Goal: Communication & Community: Answer question/provide support

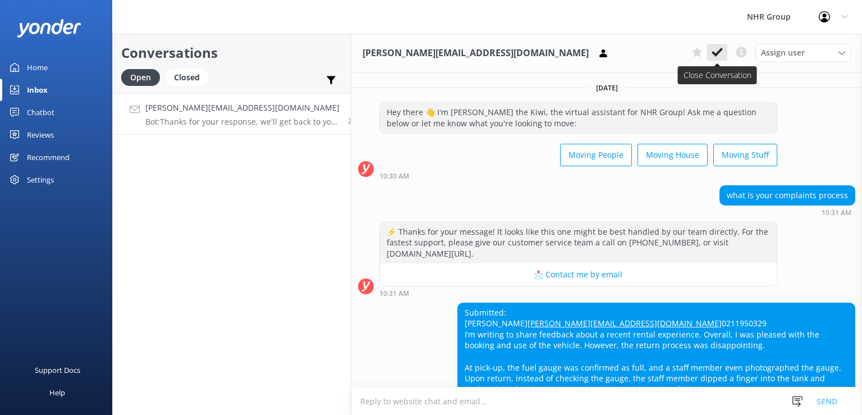
click at [724, 53] on button at bounding box center [717, 52] width 20 height 17
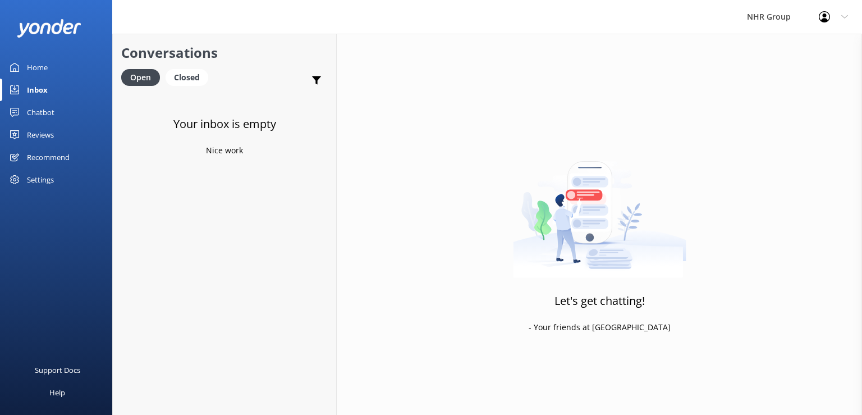
click at [224, 113] on div "Your inbox is empty Nice work" at bounding box center [224, 300] width 223 height 415
click at [48, 110] on div "Chatbot" at bounding box center [41, 112] width 28 height 22
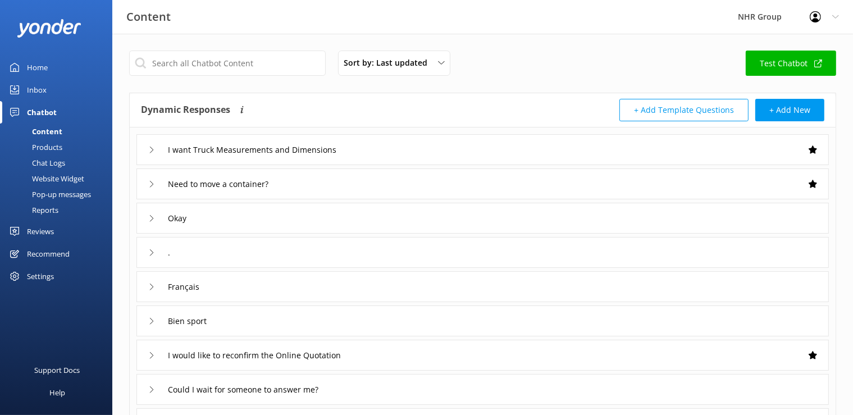
click at [51, 64] on link "Home" at bounding box center [56, 67] width 112 height 22
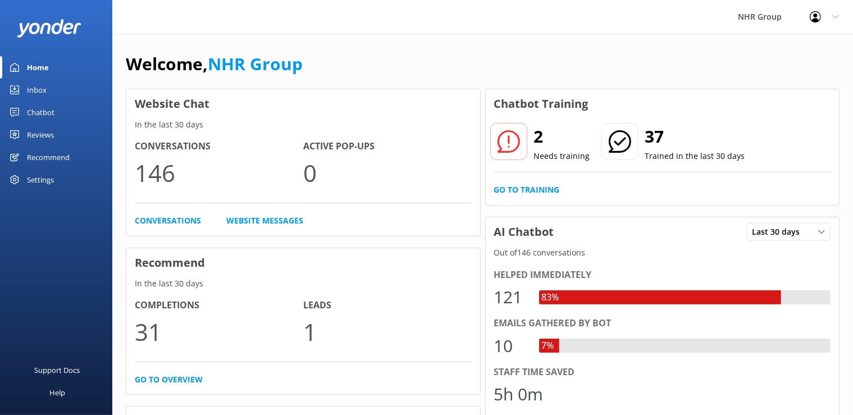
click at [39, 127] on div "Reviews" at bounding box center [40, 134] width 27 height 22
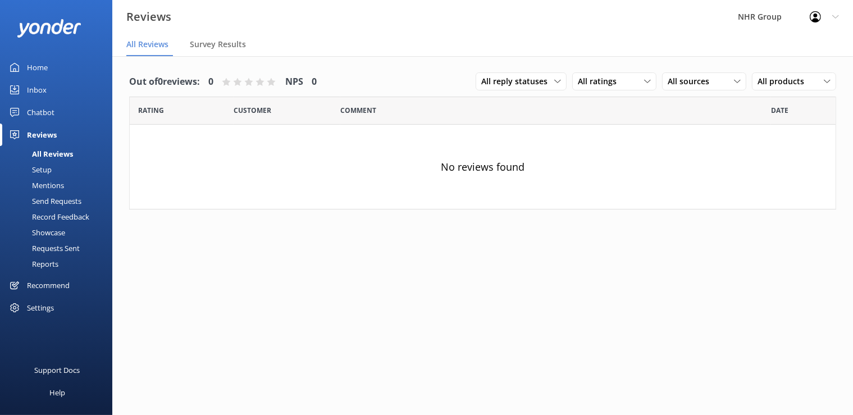
click at [39, 85] on div "Inbox" at bounding box center [37, 90] width 20 height 22
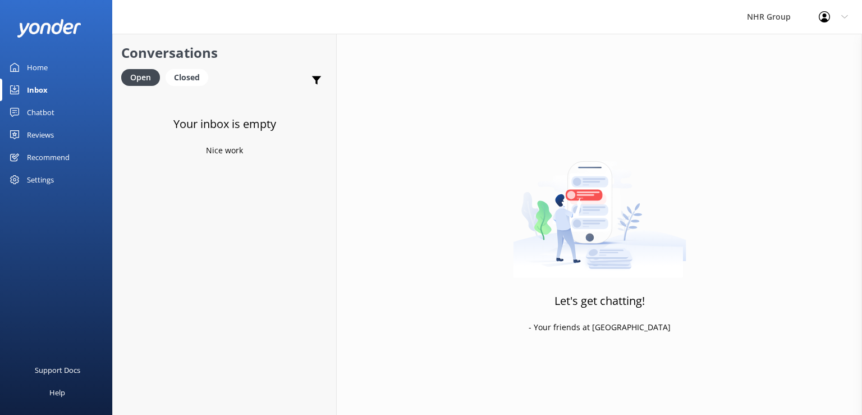
click at [40, 68] on div "Home" at bounding box center [37, 67] width 21 height 22
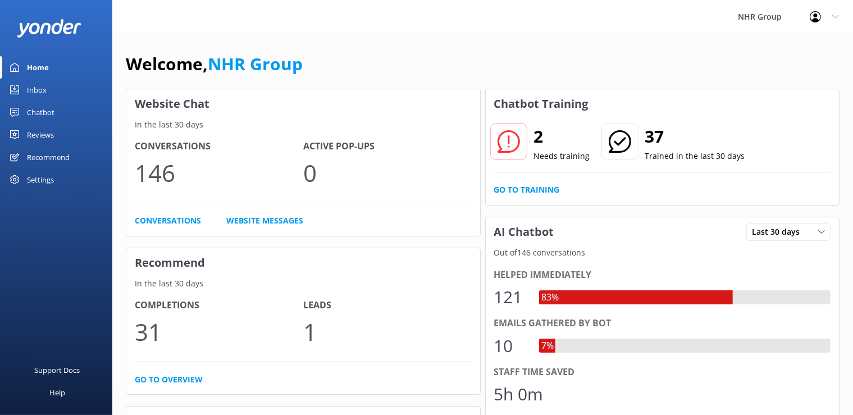
click at [40, 95] on div "Inbox" at bounding box center [37, 90] width 20 height 22
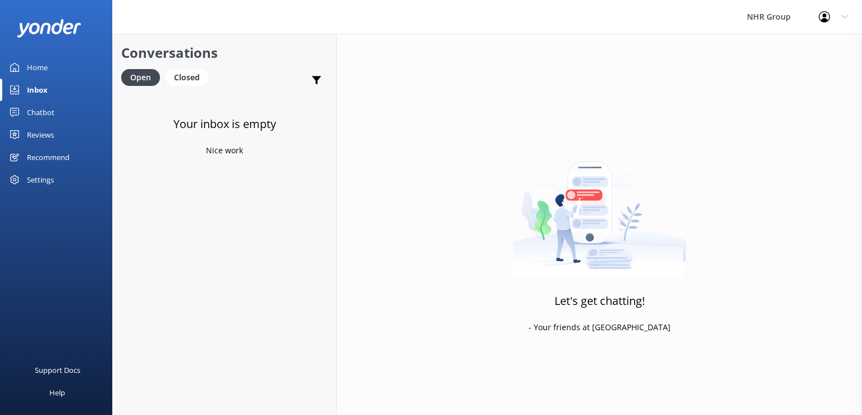
click at [37, 115] on div "Chatbot" at bounding box center [41, 112] width 28 height 22
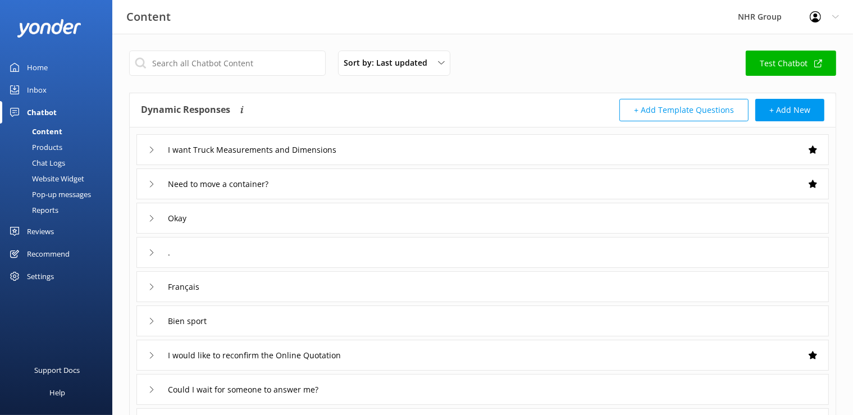
click at [30, 94] on div "Inbox" at bounding box center [37, 90] width 20 height 22
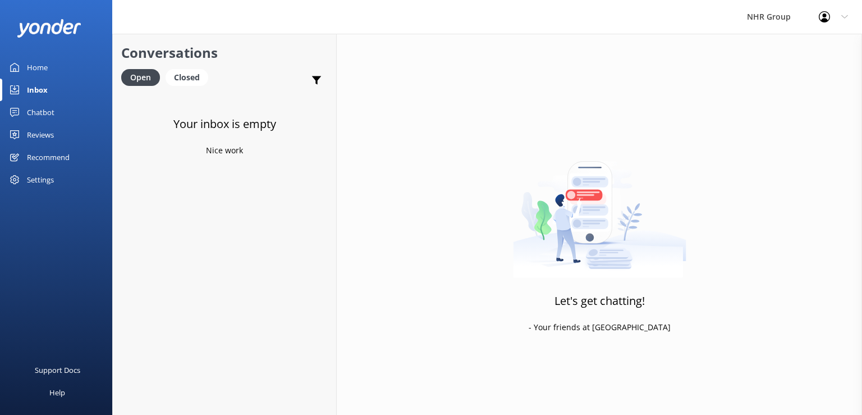
click at [30, 94] on div "Inbox" at bounding box center [37, 90] width 21 height 22
click at [182, 79] on div "Closed" at bounding box center [187, 77] width 43 height 17
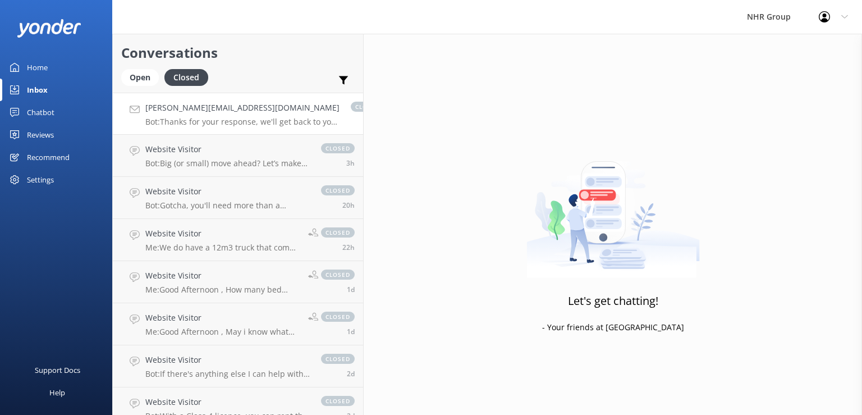
click at [223, 102] on h4 "[PERSON_NAME][EMAIL_ADDRESS][DOMAIN_NAME]" at bounding box center [242, 108] width 194 height 12
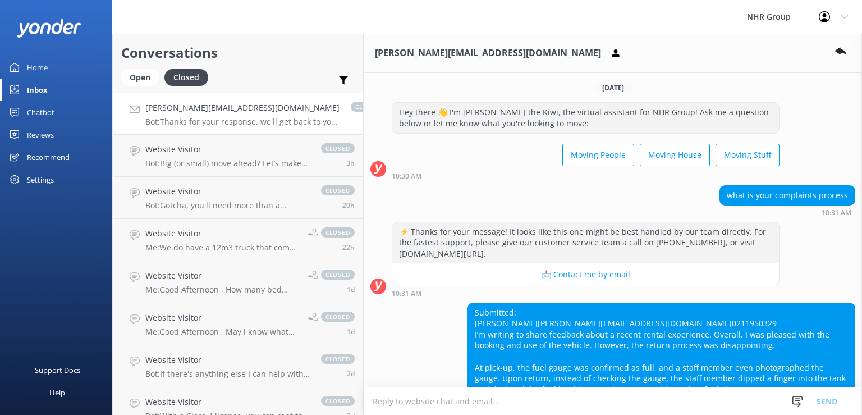
click at [748, 56] on div "[PERSON_NAME][EMAIL_ADDRESS][DOMAIN_NAME]" at bounding box center [613, 53] width 498 height 39
click at [143, 77] on div "Open" at bounding box center [140, 77] width 38 height 17
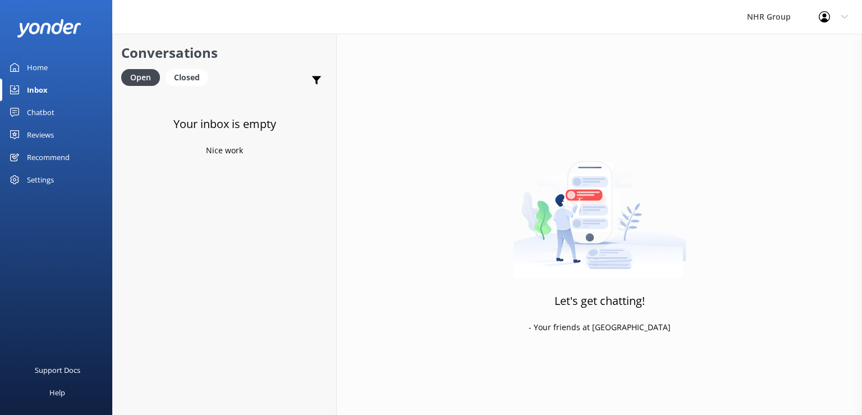
click at [57, 64] on link "Home" at bounding box center [56, 67] width 112 height 22
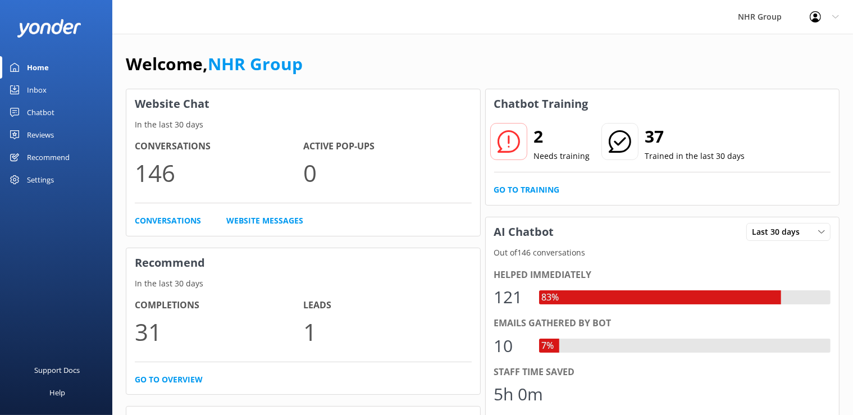
click at [510, 140] on icon at bounding box center [508, 141] width 22 height 22
click at [534, 190] on link "Go to Training" at bounding box center [527, 190] width 66 height 12
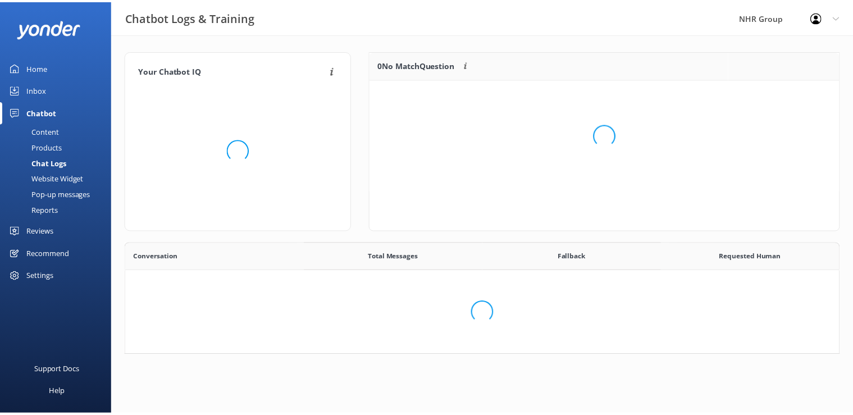
scroll to position [384, 703]
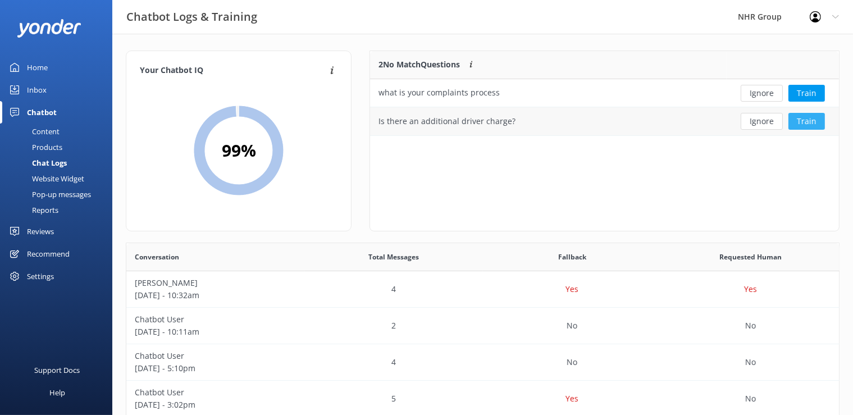
click at [809, 125] on button "Train" at bounding box center [806, 121] width 36 height 17
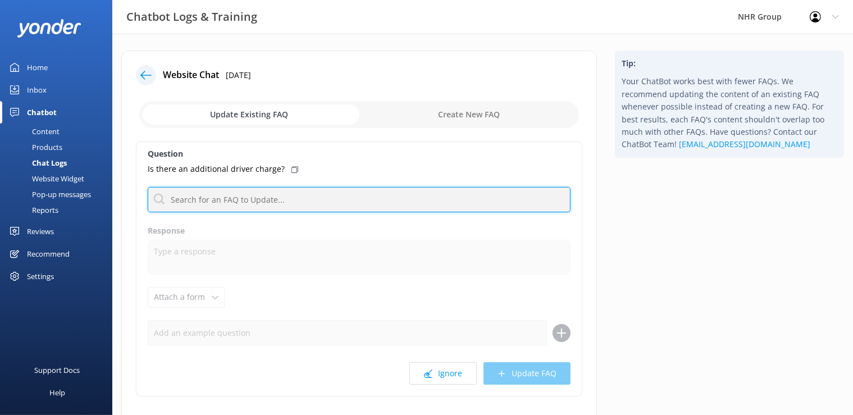
click at [234, 203] on input "text" at bounding box center [359, 199] width 423 height 25
click at [191, 199] on input "text" at bounding box center [359, 199] width 423 height 25
click at [205, 193] on input "text" at bounding box center [359, 199] width 423 height 25
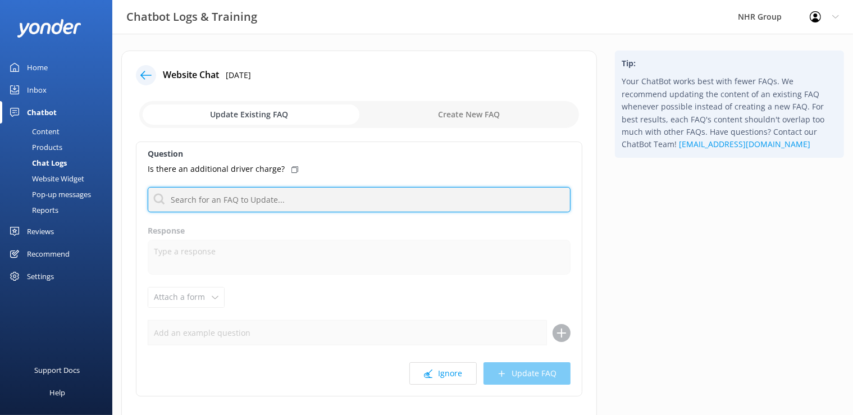
click at [205, 193] on input "text" at bounding box center [359, 199] width 423 height 25
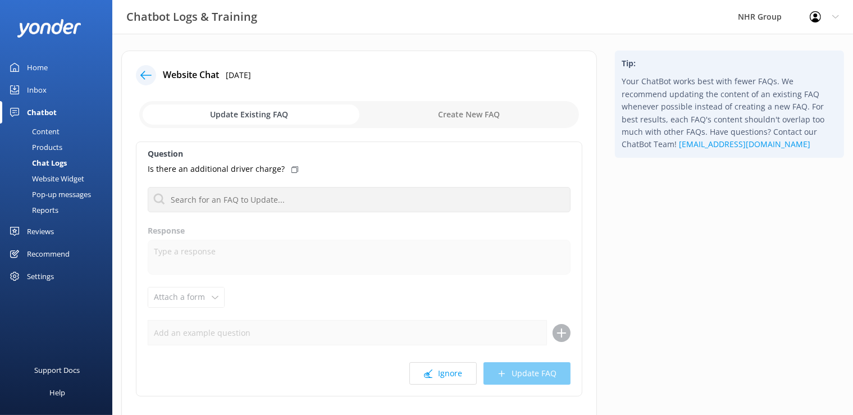
click at [291, 167] on icon at bounding box center [294, 169] width 7 height 7
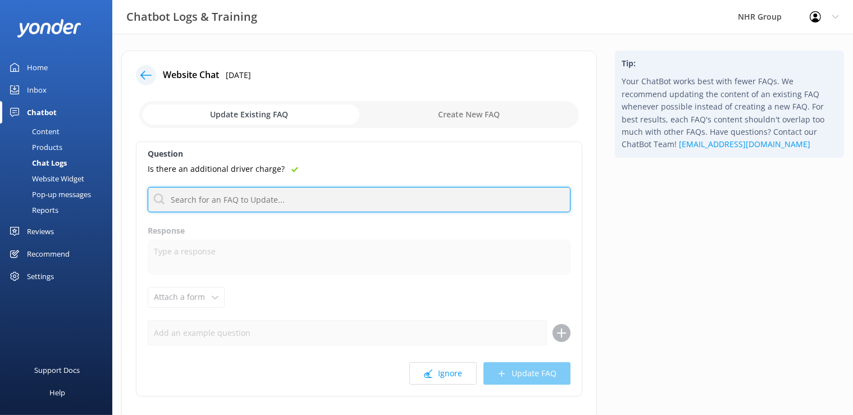
click at [275, 204] on input "text" at bounding box center [359, 199] width 423 height 25
click at [273, 192] on input "text" at bounding box center [359, 199] width 423 height 25
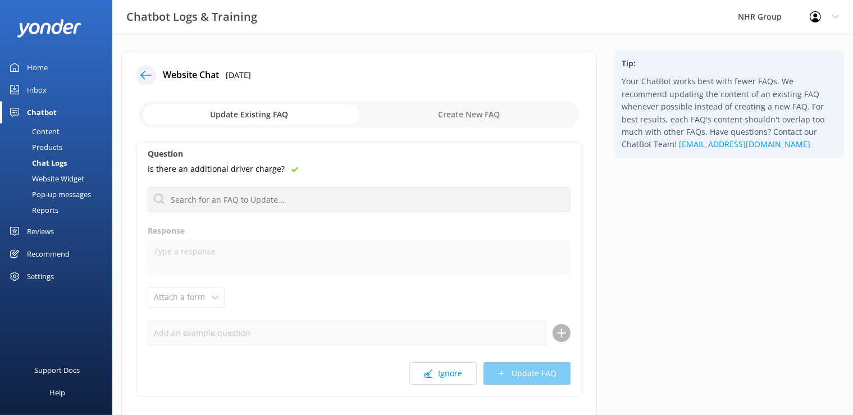
click at [499, 111] on input "checkbox" at bounding box center [359, 114] width 440 height 27
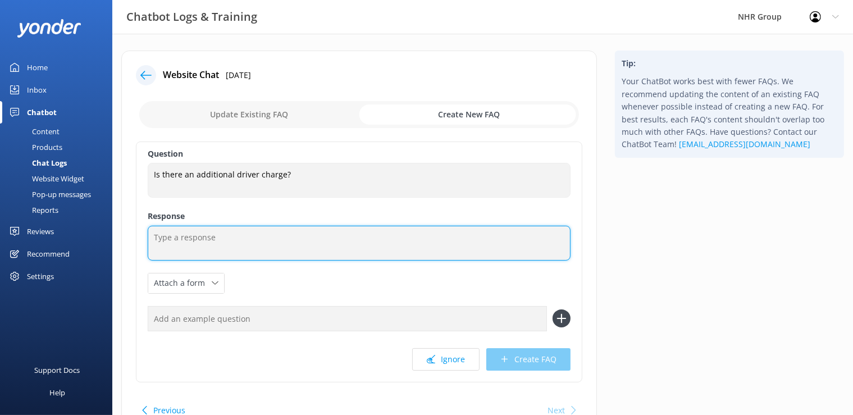
click at [255, 229] on textarea at bounding box center [359, 243] width 423 height 35
click at [236, 235] on textarea at bounding box center [359, 243] width 423 height 35
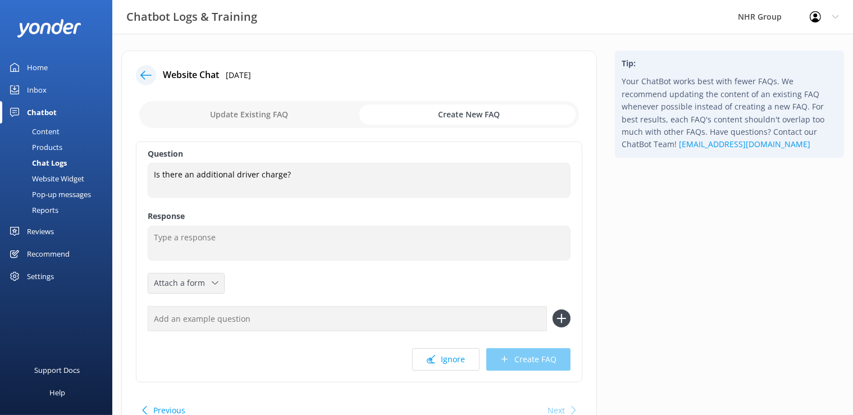
click at [214, 285] on icon at bounding box center [215, 283] width 7 height 7
click at [245, 265] on div "Question Is there an additional driver charge? Is there an additional driver ch…" at bounding box center [359, 261] width 446 height 241
click at [236, 218] on label "Response" at bounding box center [359, 216] width 423 height 12
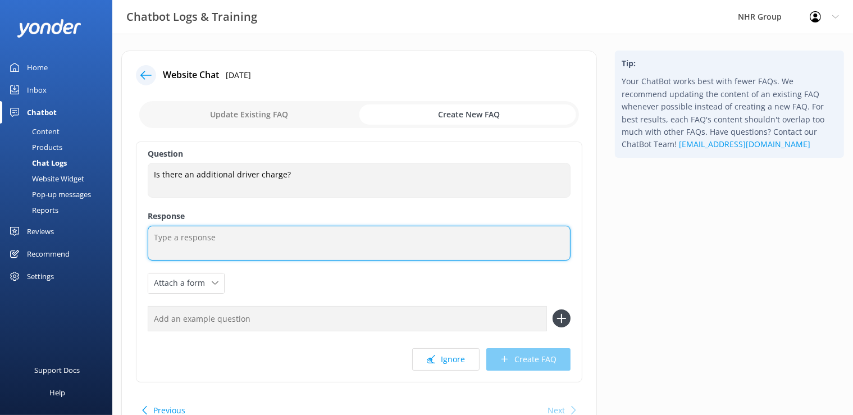
click at [224, 236] on textarea at bounding box center [359, 243] width 423 height 35
click at [221, 239] on textarea at bounding box center [359, 243] width 423 height 35
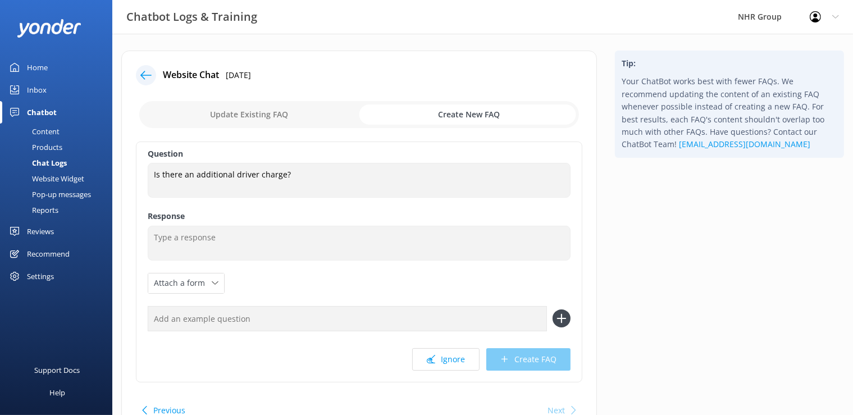
click at [237, 115] on input "checkbox" at bounding box center [359, 114] width 440 height 27
checkbox input "false"
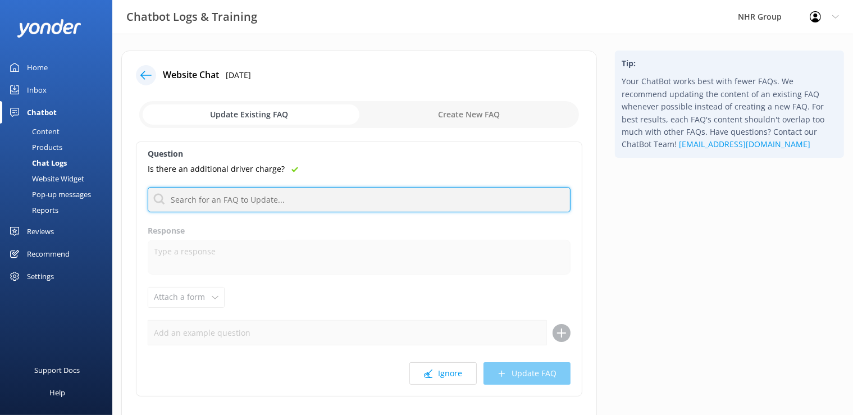
click at [266, 195] on input "text" at bounding box center [359, 199] width 423 height 25
type input "N"
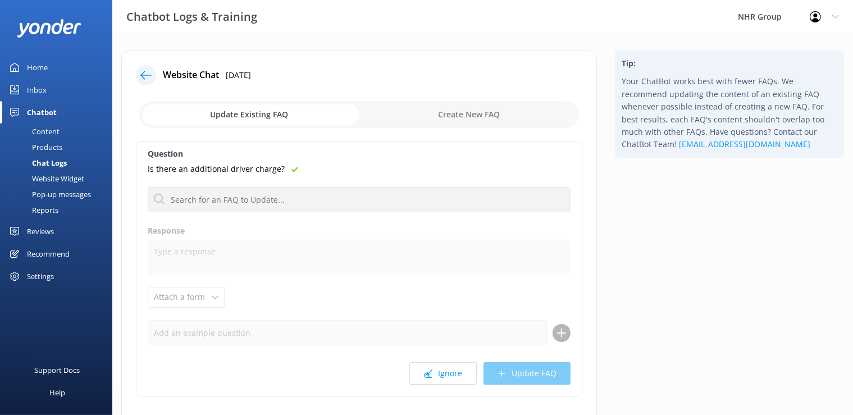
click at [497, 114] on input "checkbox" at bounding box center [359, 114] width 440 height 27
checkbox input "true"
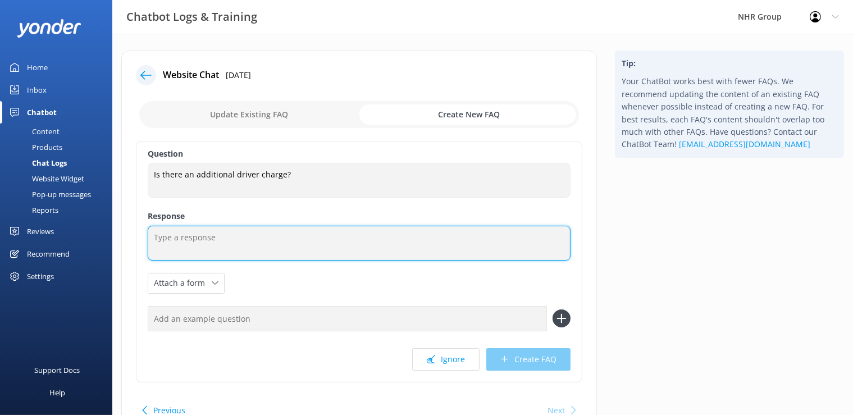
click at [235, 237] on textarea at bounding box center [359, 243] width 423 height 35
type textarea "N"
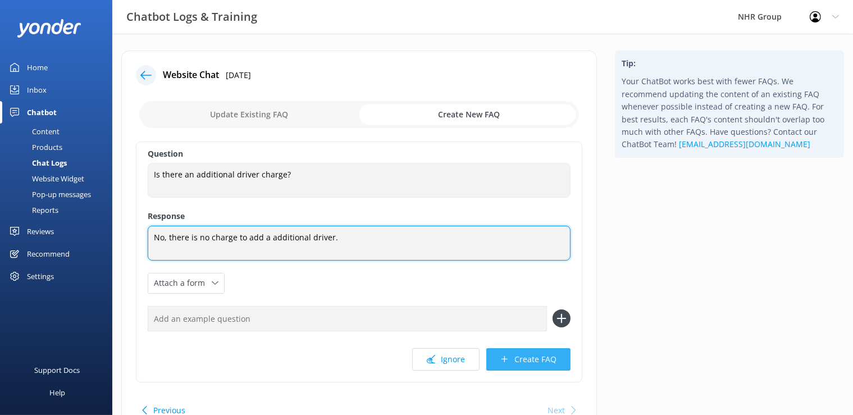
type textarea "No, there is no charge to add a additional driver."
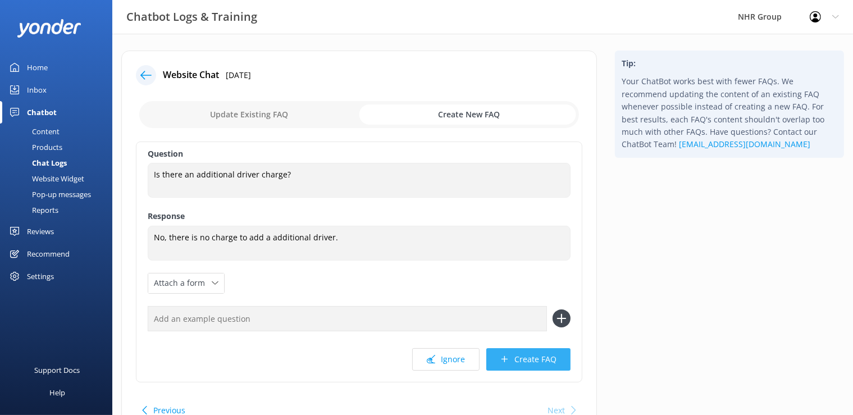
click at [533, 363] on button "Create FAQ" at bounding box center [528, 359] width 84 height 22
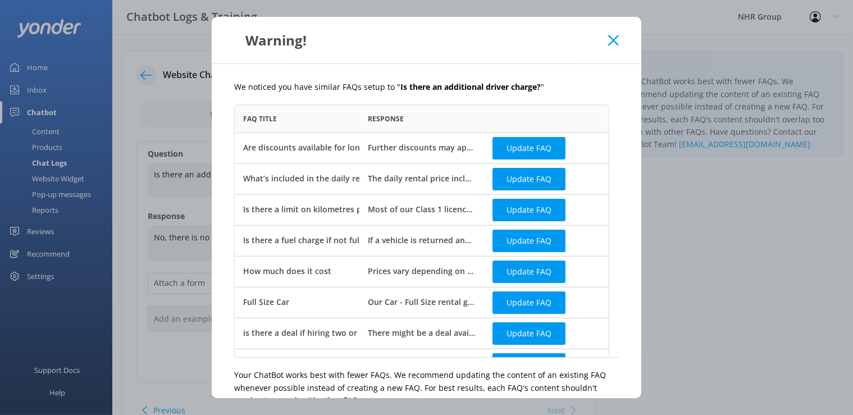
scroll to position [22, 0]
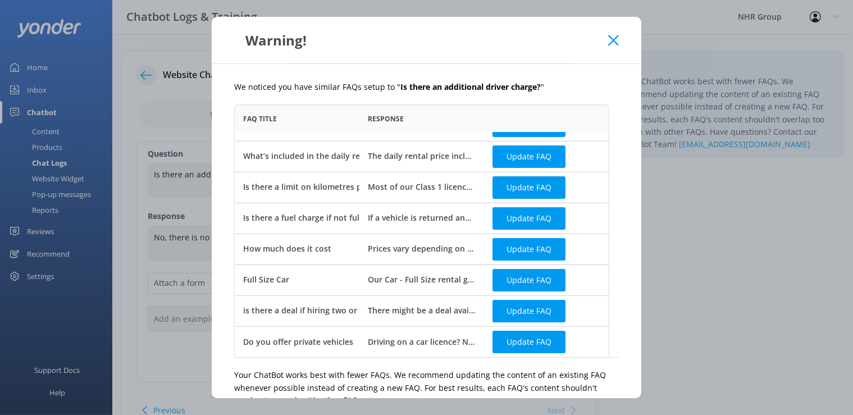
click at [612, 44] on icon at bounding box center [613, 40] width 11 height 11
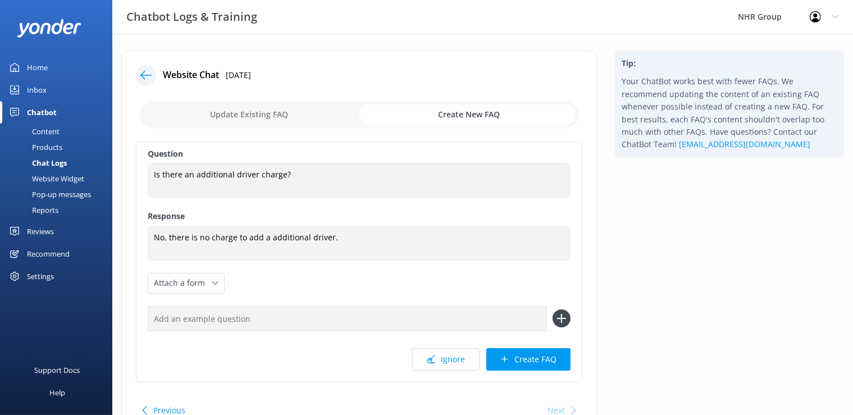
click at [152, 72] on icon at bounding box center [145, 75] width 11 height 11
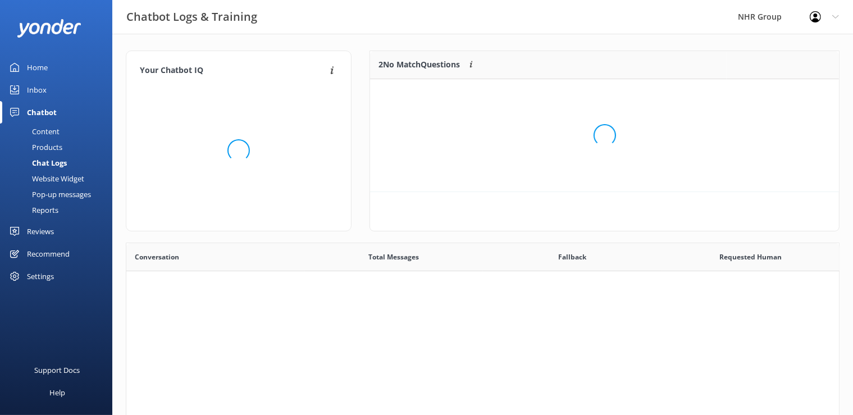
scroll to position [75, 459]
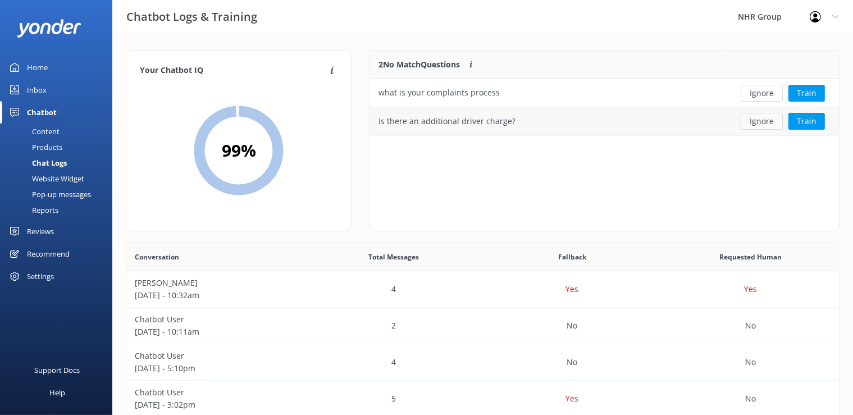
click at [770, 122] on button "Ignore" at bounding box center [761, 121] width 42 height 17
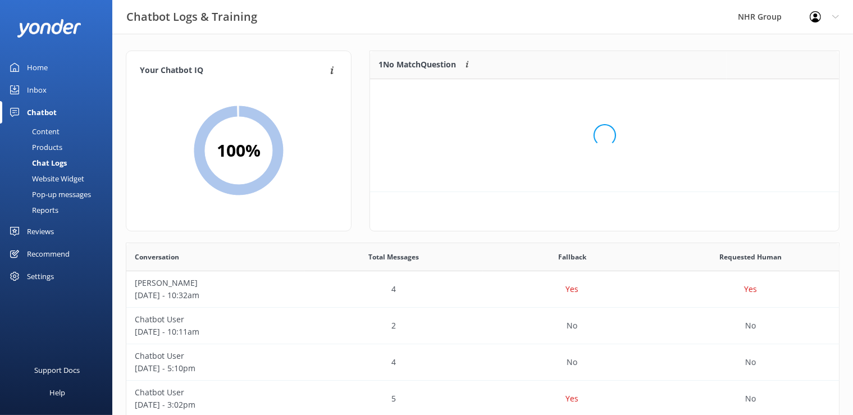
scroll to position [47, 459]
click at [770, 91] on button "Ignore" at bounding box center [761, 93] width 42 height 17
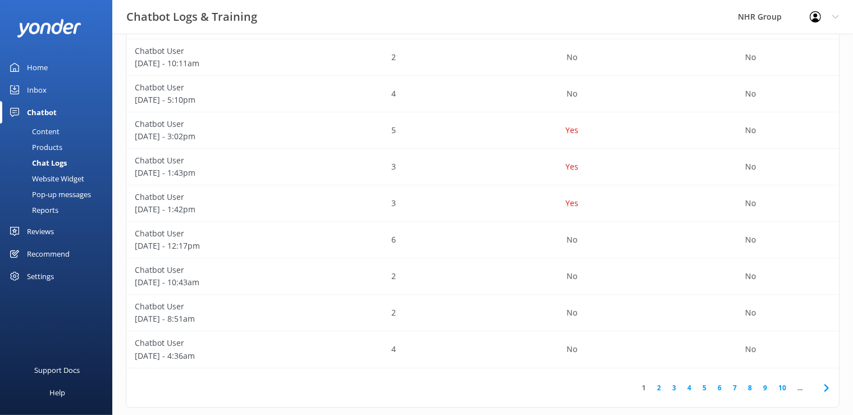
scroll to position [283, 0]
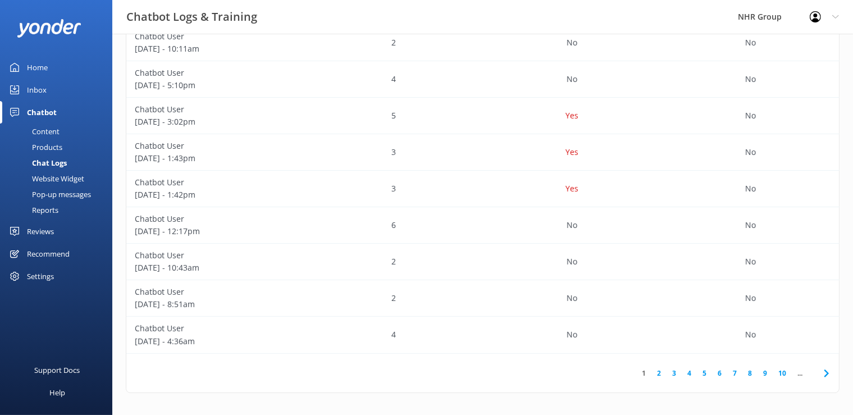
click at [53, 86] on link "Inbox" at bounding box center [56, 90] width 112 height 22
click at [66, 117] on link "Chatbot" at bounding box center [56, 112] width 112 height 22
click at [59, 57] on link "Home" at bounding box center [56, 67] width 112 height 22
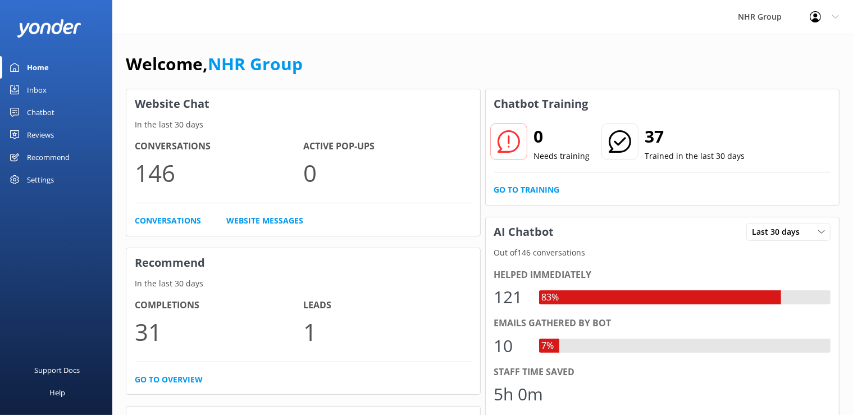
click at [623, 145] on icon at bounding box center [619, 141] width 22 height 22
click at [531, 187] on link "Go to Training" at bounding box center [527, 190] width 66 height 12
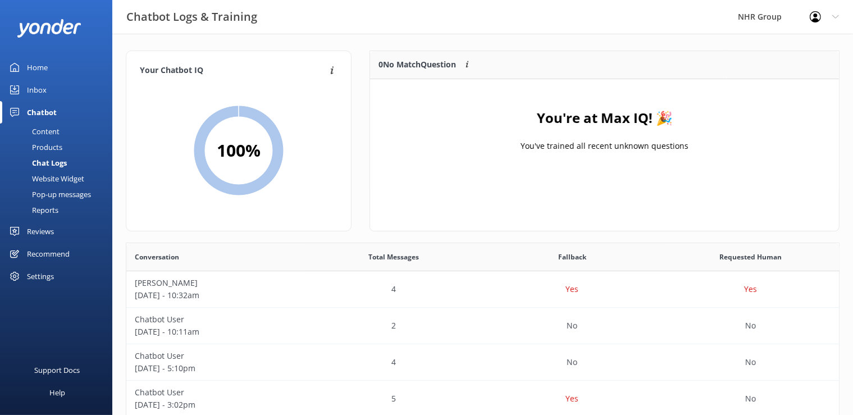
click at [34, 66] on div "Home" at bounding box center [37, 67] width 21 height 22
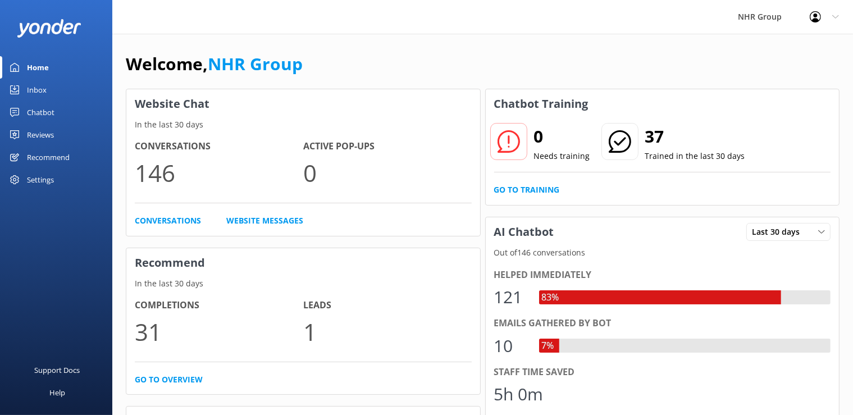
click at [30, 86] on div "Inbox" at bounding box center [37, 90] width 20 height 22
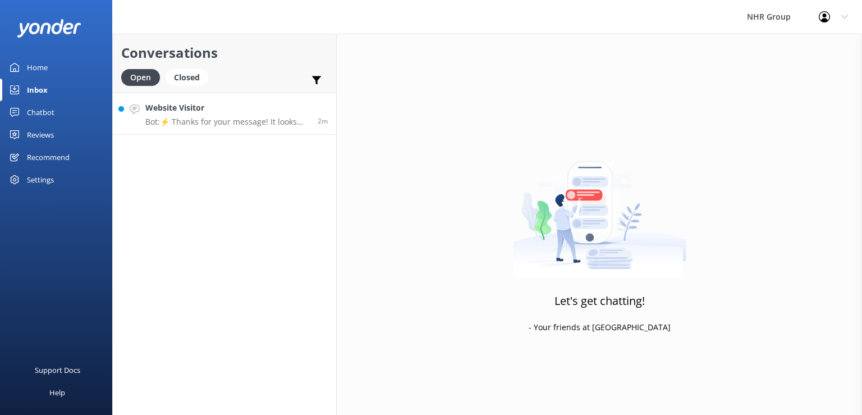
click at [270, 122] on p "Bot: ⚡ Thanks for your message! It looks like this one might be best handled by…" at bounding box center [227, 122] width 164 height 10
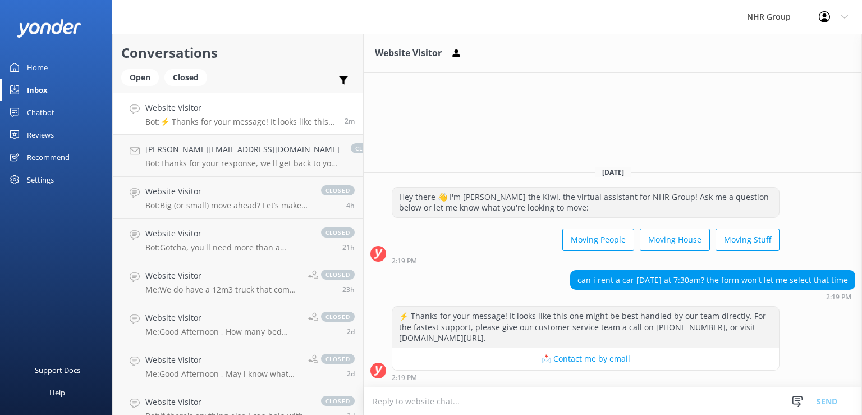
click at [522, 395] on textarea at bounding box center [613, 401] width 498 height 28
click at [457, 400] on textarea "yes, please we are cars avaibl eonly in pukekohe at the movement" at bounding box center [613, 401] width 498 height 28
click at [454, 403] on textarea "yes, please we are cars avaibl eonly in pukekohe at the movement" at bounding box center [613, 401] width 498 height 28
click at [442, 394] on textarea "yes, please we are cars avaible only in pukekohe at the movement" at bounding box center [613, 401] width 498 height 28
click at [445, 403] on textarea "yes, please we are cars avaible only in pukekohe at the movement" at bounding box center [613, 401] width 498 height 28
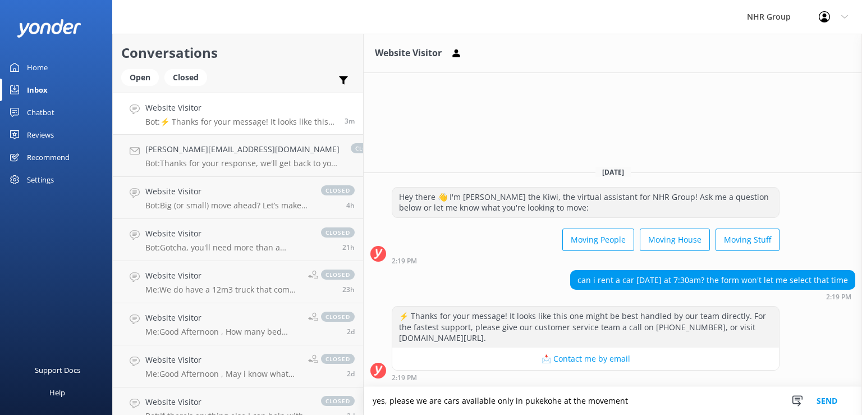
click at [518, 397] on textarea "yes, please we are cars available only in pukekohe at the movement" at bounding box center [613, 401] width 498 height 28
click at [518, 399] on textarea "yes, please we are cars available only in pukekohe at the movement" at bounding box center [613, 401] width 498 height 28
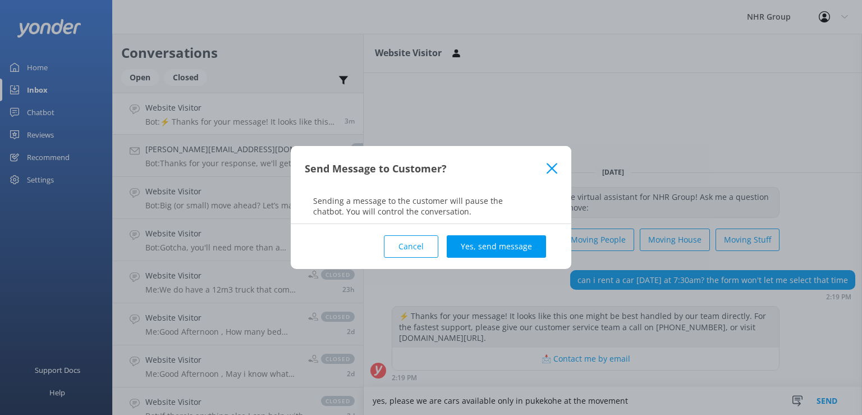
type textarea "yes, please we are cars available only in pukekohe at the movement"
click at [515, 260] on div "Cancel Yes, send message" at bounding box center [431, 246] width 253 height 45
click at [512, 244] on button "Yes, send message" at bounding box center [496, 246] width 99 height 22
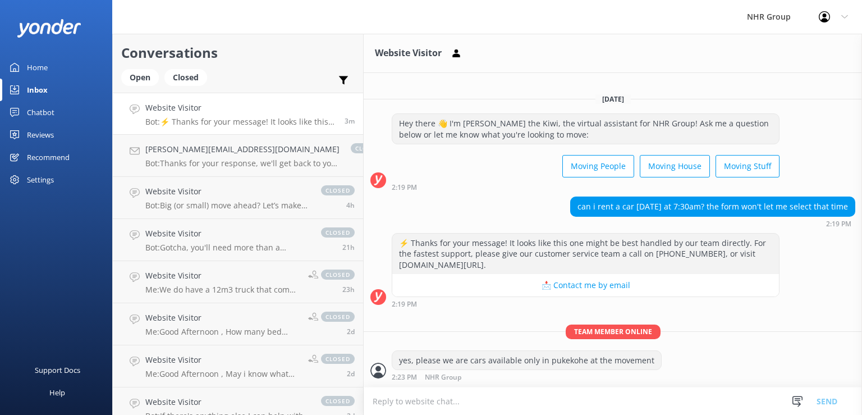
click at [139, 86] on div "Open Closed" at bounding box center [166, 82] width 91 height 27
click at [143, 74] on div "Open" at bounding box center [140, 77] width 38 height 17
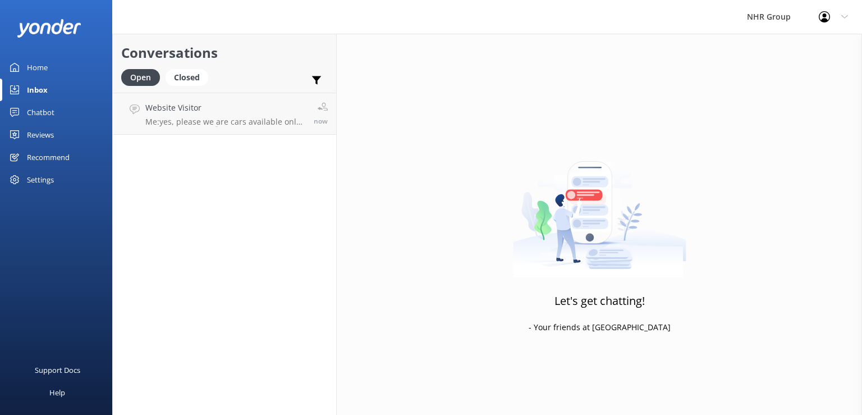
click at [206, 147] on div "Conversations Open Closed Important Converted Assigned to me Unassigned Website…" at bounding box center [224, 224] width 225 height 381
click at [204, 107] on h4 "Website Visitor" at bounding box center [225, 108] width 160 height 12
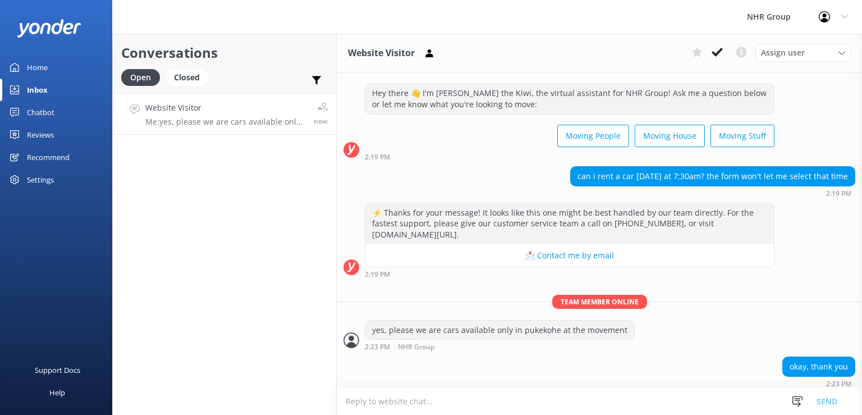
scroll to position [23, 0]
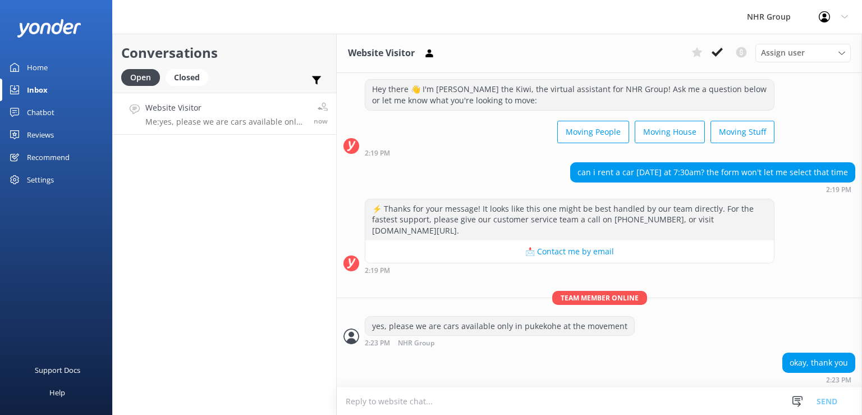
click at [434, 398] on textarea at bounding box center [599, 401] width 525 height 28
click at [438, 394] on textarea at bounding box center [599, 401] width 525 height 28
click at [349, 401] on textarea "anything we can help" at bounding box center [599, 401] width 525 height 28
type textarea "Anything we can help"
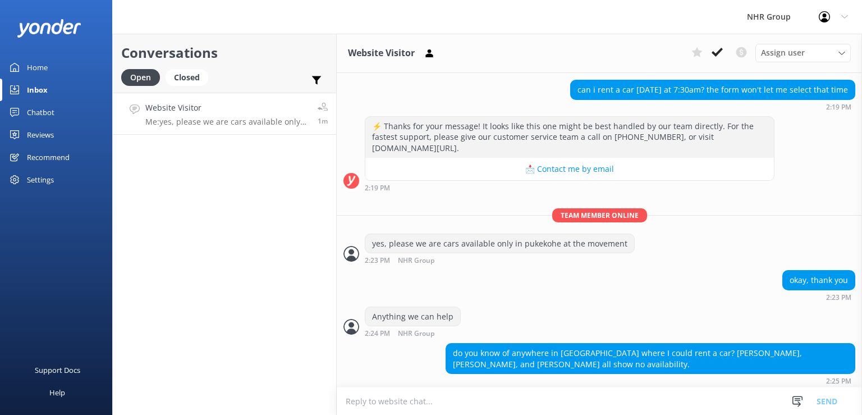
scroll to position [107, 0]
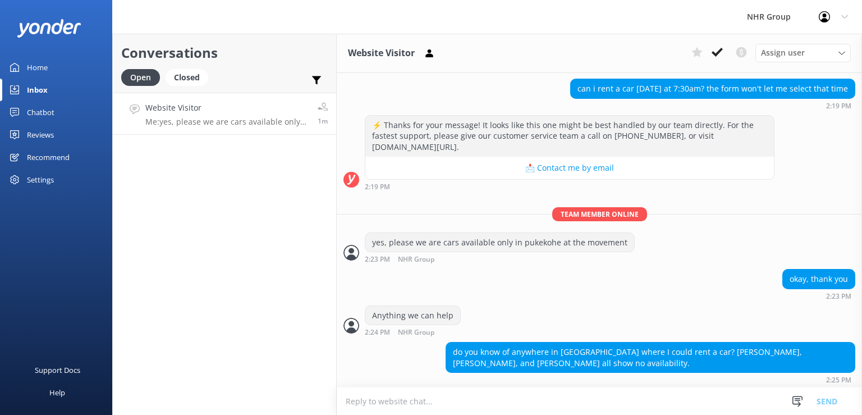
click at [513, 400] on textarea at bounding box center [599, 401] width 525 height 28
click at [405, 401] on textarea "we do have [PERSON_NAME] branch" at bounding box center [599, 401] width 525 height 28
click at [466, 403] on textarea "we do have [PERSON_NAME] branch" at bounding box center [599, 401] width 525 height 28
click at [599, 398] on textarea "we do have [PERSON_NAME] branch, you want me to have a look what is avaible" at bounding box center [599, 401] width 525 height 28
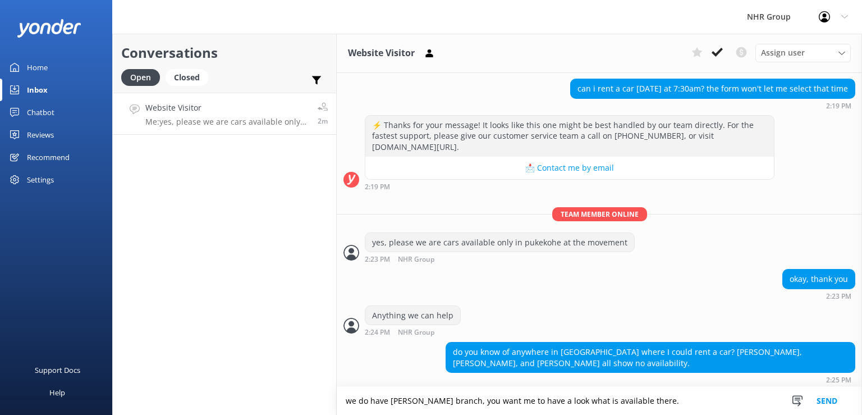
type textarea "we do have [PERSON_NAME] branch, you want me to have a look what is available t…"
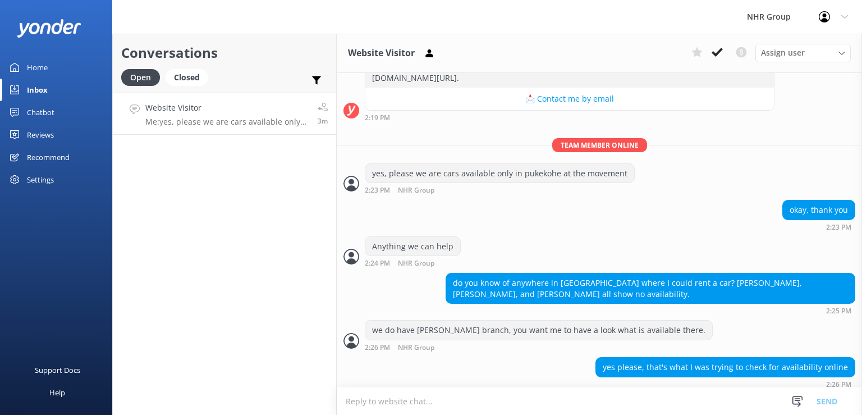
scroll to position [180, 0]
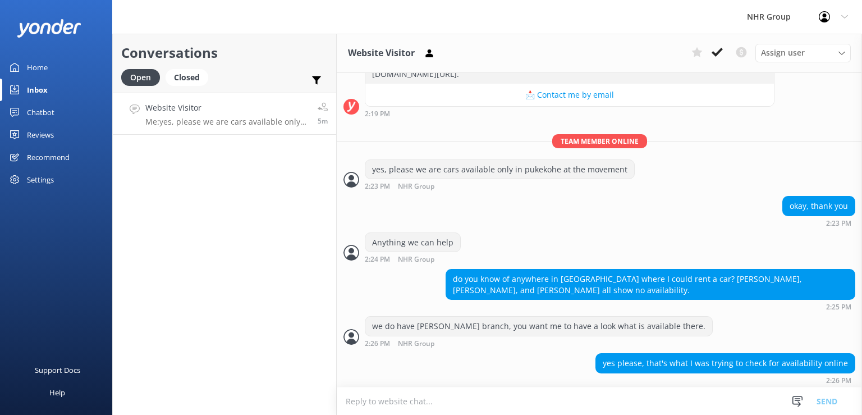
click at [637, 405] on textarea at bounding box center [599, 401] width 525 height 28
click at [425, 405] on textarea "we got few cars avaiable" at bounding box center [599, 401] width 525 height 28
type textarea "we got few cars available small compact and SUV"
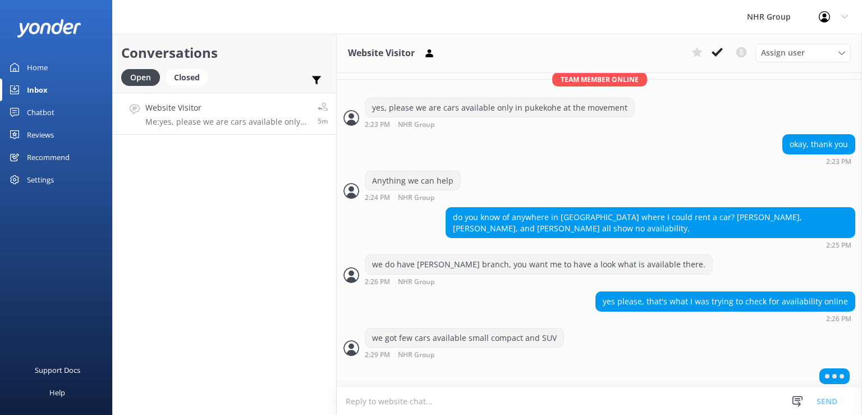
scroll to position [242, 0]
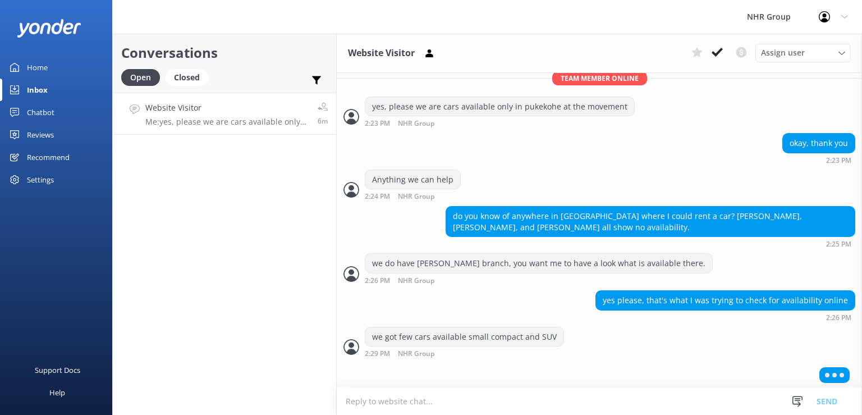
click at [427, 400] on textarea at bounding box center [599, 401] width 525 height 28
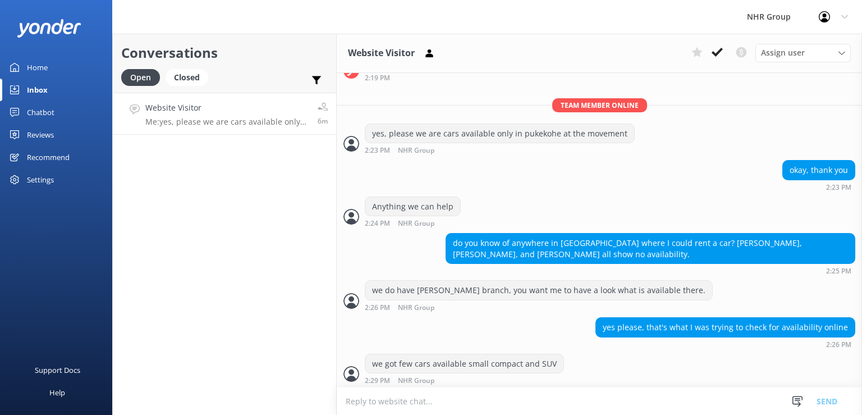
click at [412, 402] on textarea at bounding box center [599, 401] width 525 height 28
type textarea "small car will cost you 97.75 a day including insurance unlimited kms"
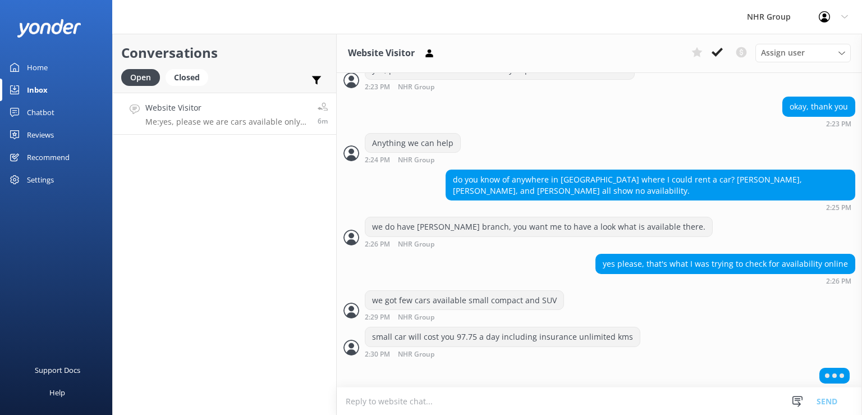
scroll to position [252, 0]
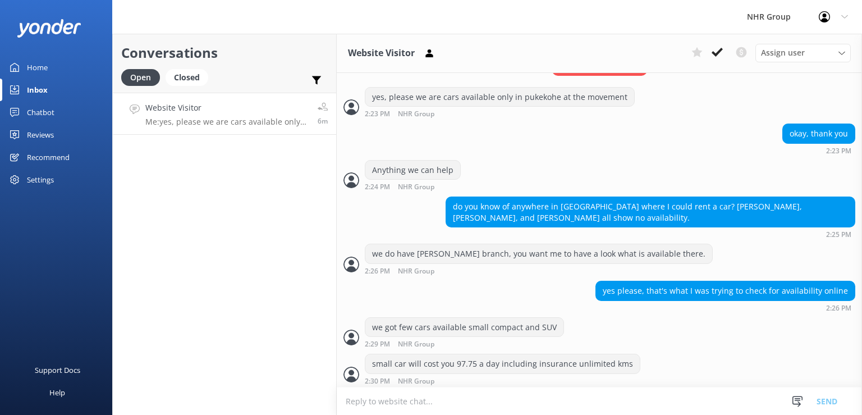
click at [377, 405] on textarea at bounding box center [599, 401] width 525 height 28
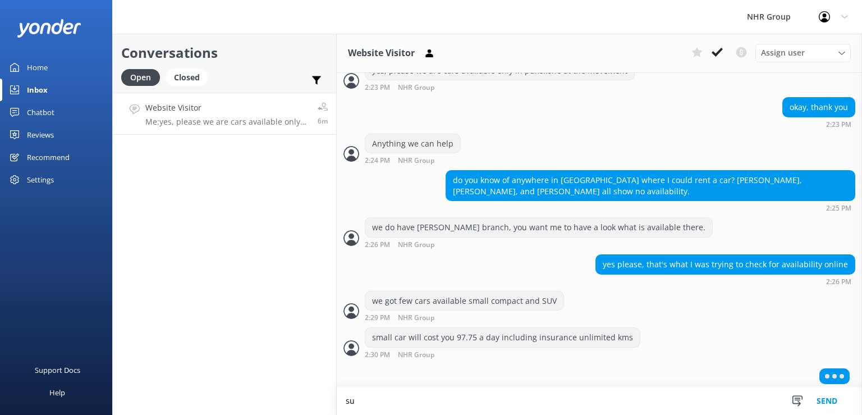
scroll to position [279, 0]
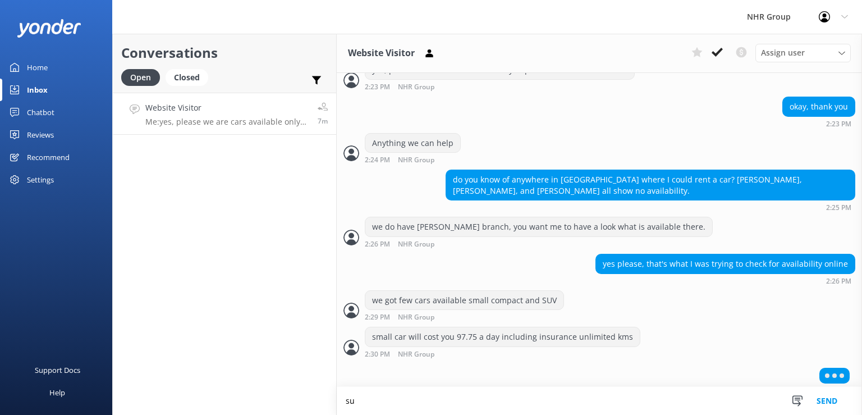
type textarea "s"
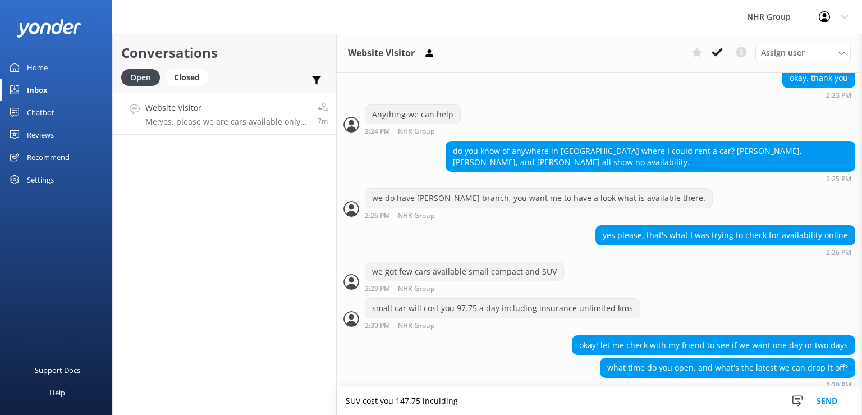
scroll to position [311, 0]
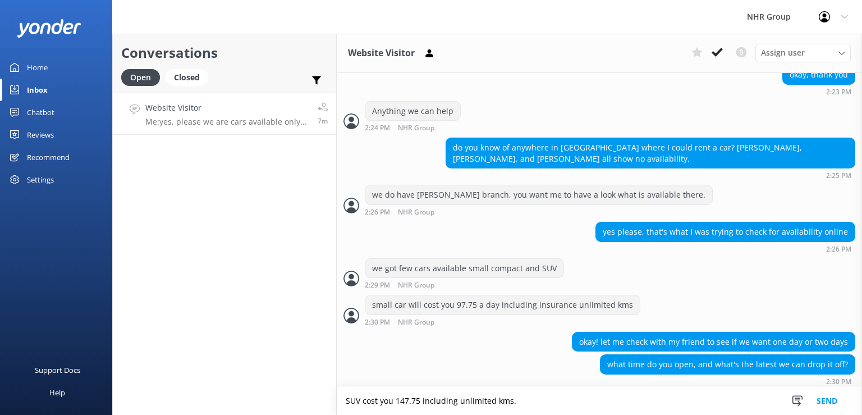
type textarea "SUV cost you 147.75 including unlimited kms."
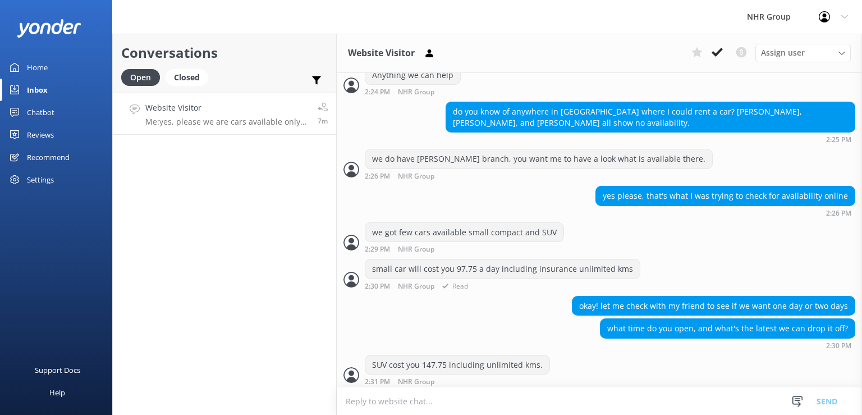
scroll to position [347, 0]
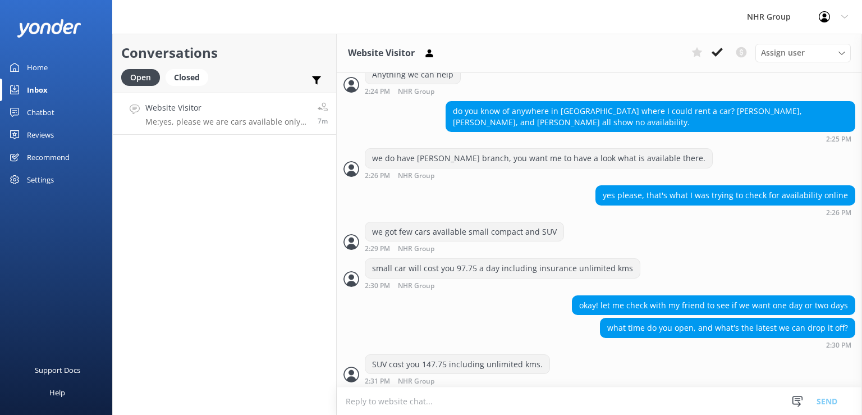
click at [568, 399] on textarea at bounding box center [599, 401] width 525 height 28
type textarea "we are open 7.30am to 5.00pm"
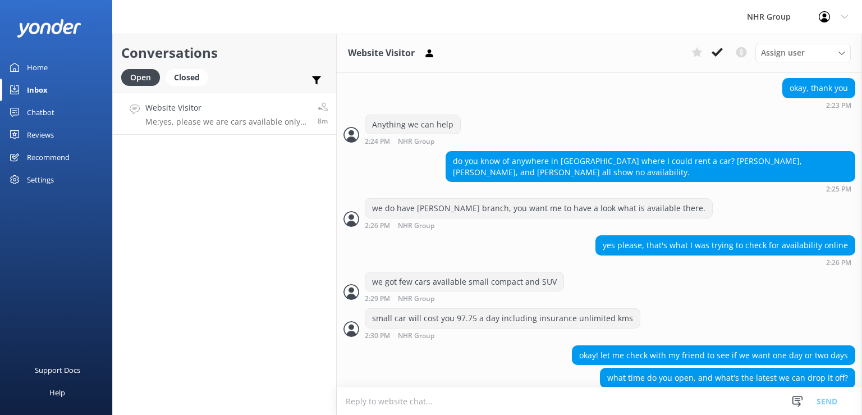
scroll to position [370, 0]
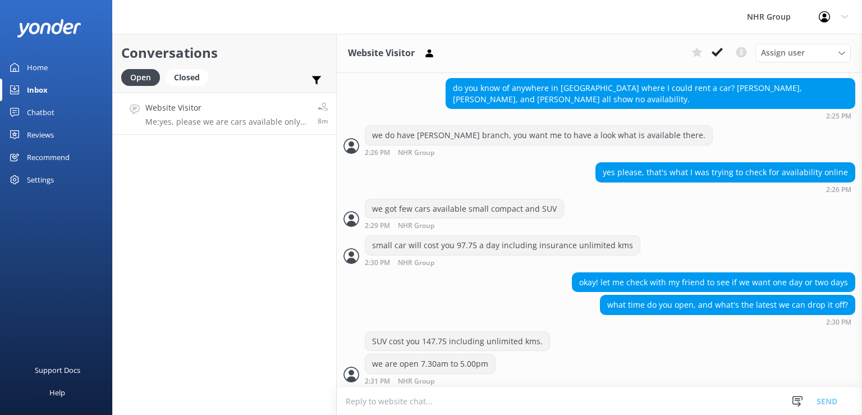
click at [441, 399] on textarea at bounding box center [599, 401] width 525 height 28
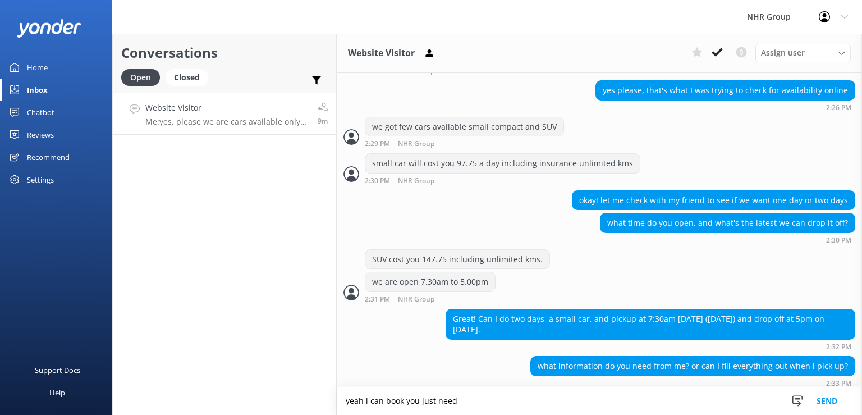
scroll to position [454, 0]
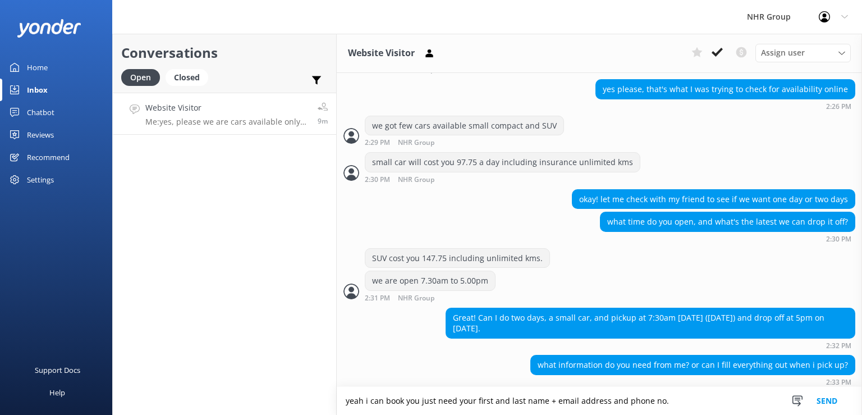
type textarea "yeah i can book you just need your first and last name + email address and phon…"
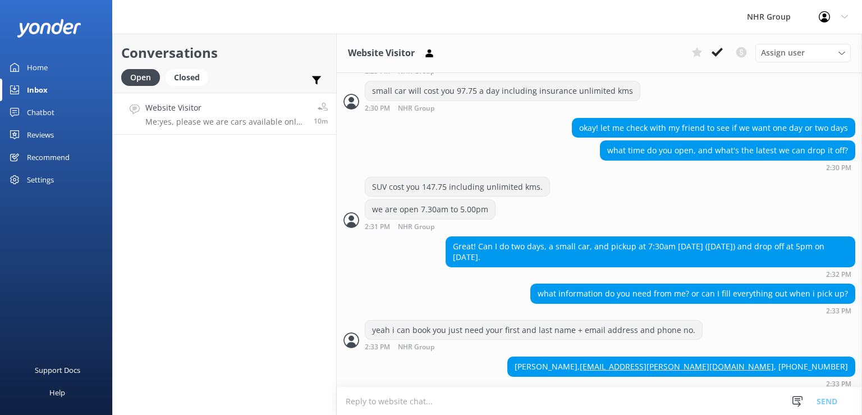
scroll to position [525, 0]
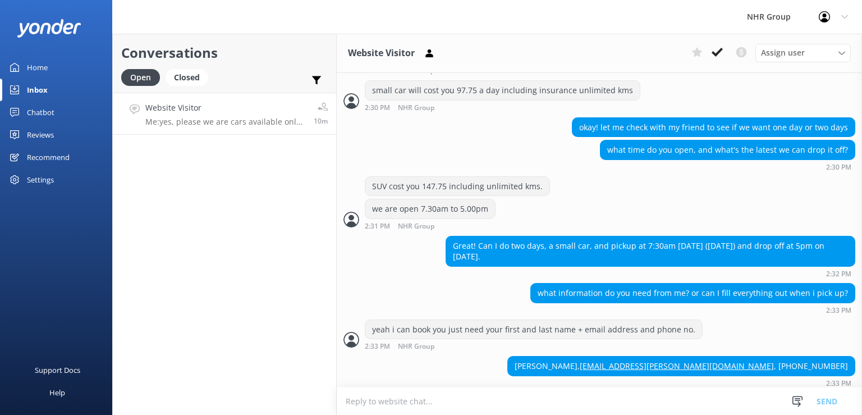
click at [386, 394] on textarea at bounding box center [599, 401] width 525 height 28
type textarea "all good i will book that one and send you confirmation shortly"
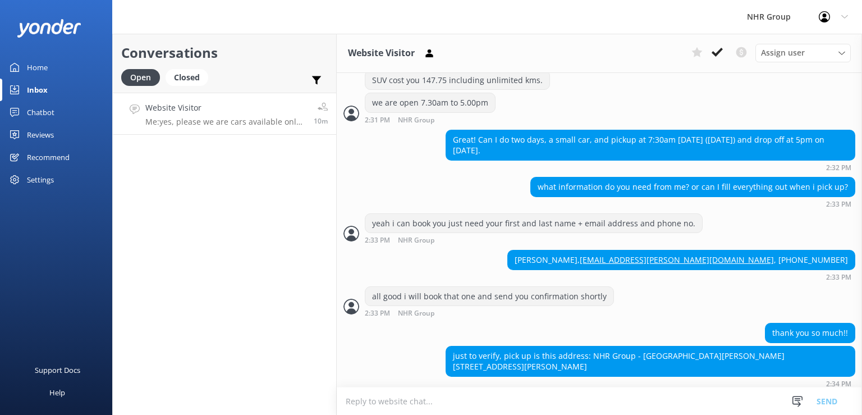
scroll to position [632, 0]
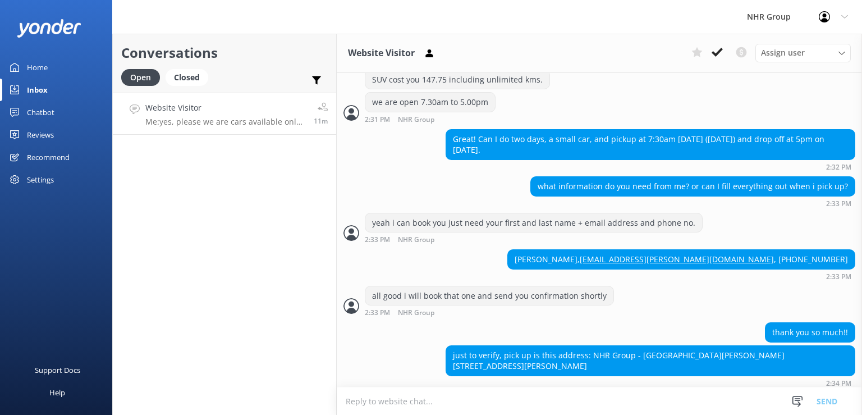
click at [413, 397] on textarea at bounding box center [599, 401] width 525 height 28
type textarea "yes correct"
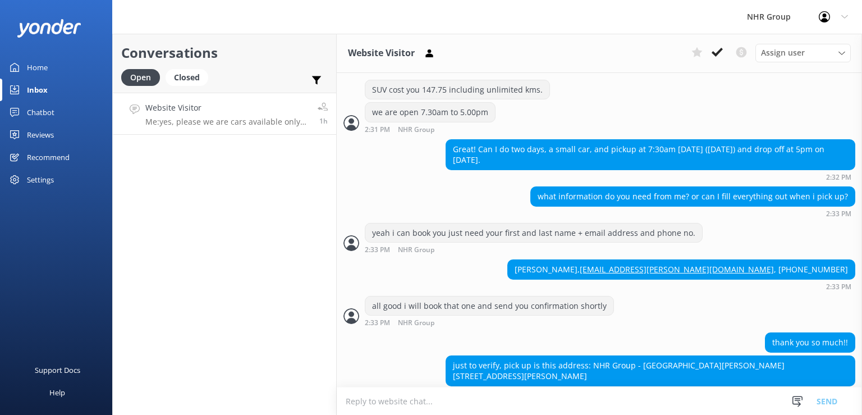
scroll to position [559, 0]
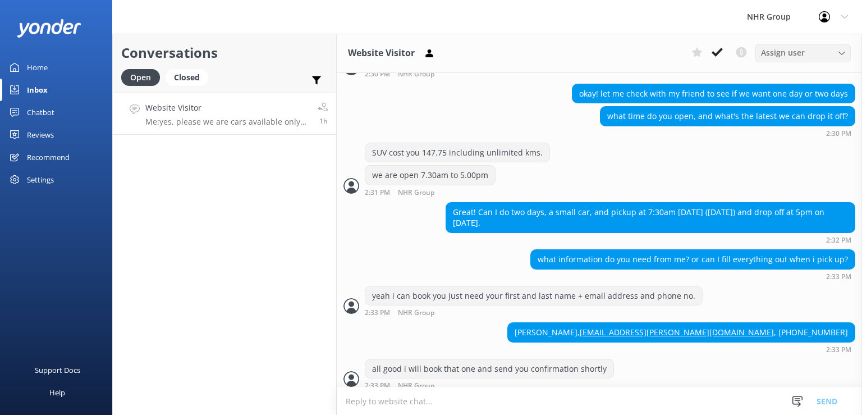
click at [782, 53] on span "Assign user" at bounding box center [783, 53] width 44 height 12
click at [684, 165] on div "we are open 7.30am to 5.00pm 2:31 PM NHR Group Read" at bounding box center [599, 180] width 525 height 31
click at [717, 53] on use at bounding box center [717, 52] width 11 height 9
click at [713, 57] on div "Assign user [PERSON_NAME] Connects [PERSON_NAME] [PERSON_NAME] NHR Group" at bounding box center [769, 53] width 164 height 18
click at [717, 51] on div "Assign user [PERSON_NAME] Connects [PERSON_NAME] [PERSON_NAME] NHR Group" at bounding box center [769, 53] width 164 height 18
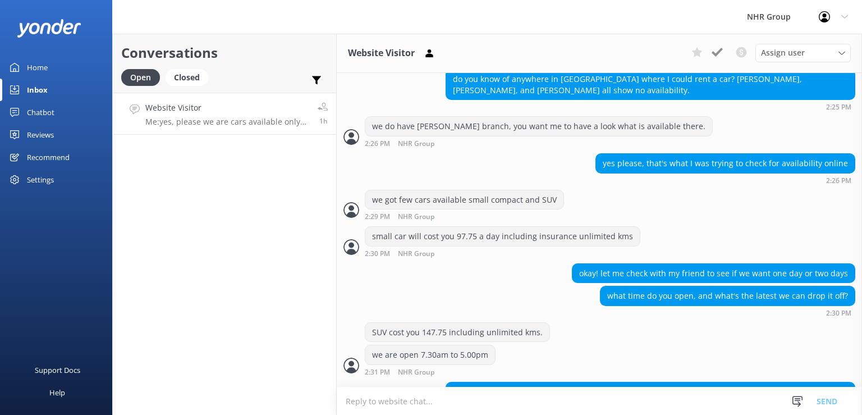
scroll to position [364, 0]
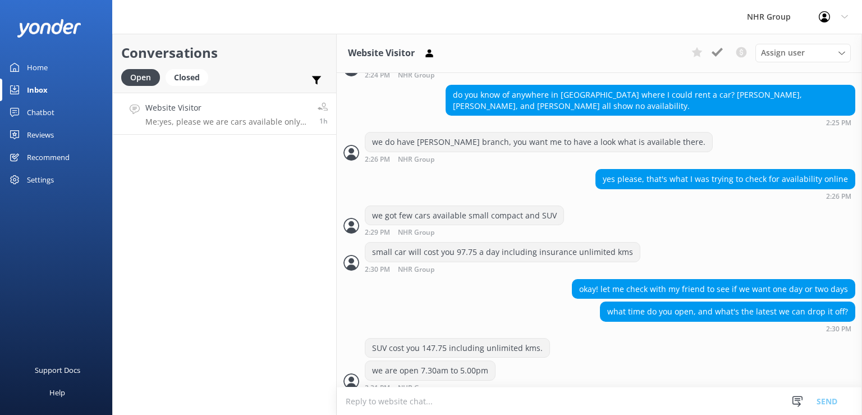
click at [215, 94] on link "Website Visitor Me: yes, please we are cars available only in pukekohe at the m…" at bounding box center [224, 114] width 223 height 42
click at [206, 112] on h4 "Website Visitor" at bounding box center [227, 108] width 164 height 12
click at [47, 68] on div "Home" at bounding box center [37, 67] width 21 height 22
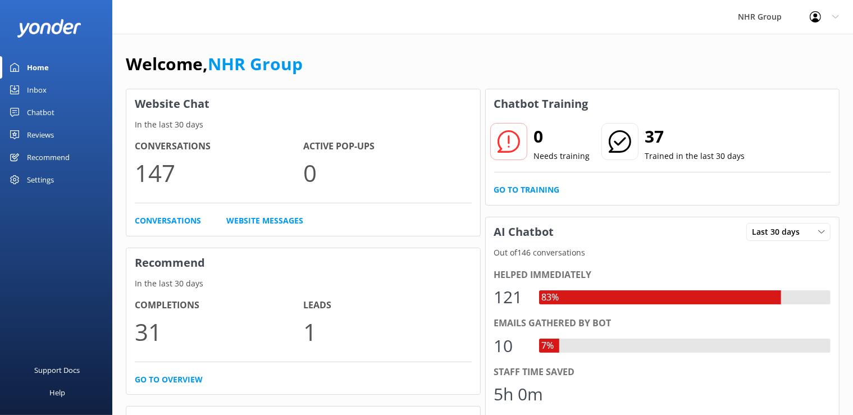
click at [44, 104] on div "Chatbot" at bounding box center [41, 112] width 28 height 22
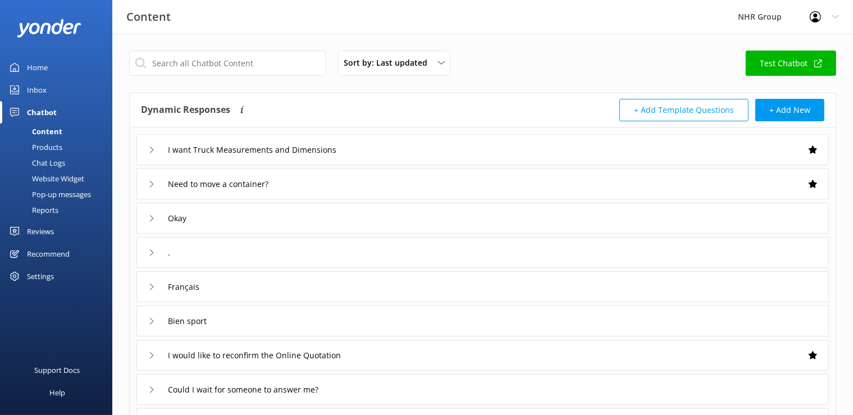
click at [39, 89] on div "Inbox" at bounding box center [37, 90] width 20 height 22
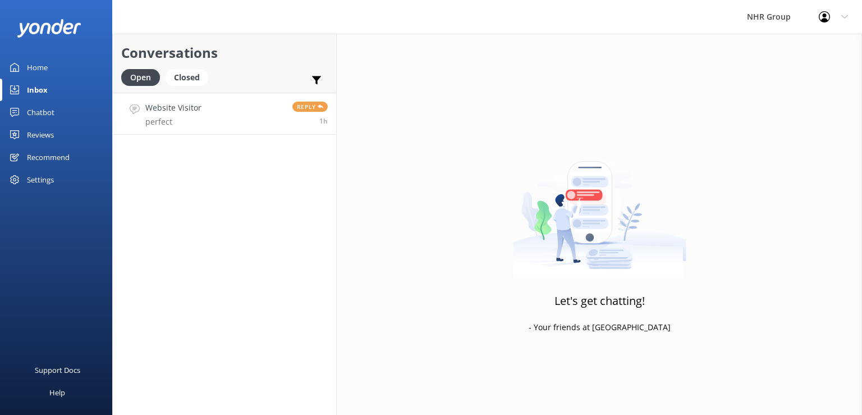
click at [200, 110] on link "Website Visitor perfect Reply 1h" at bounding box center [224, 114] width 223 height 42
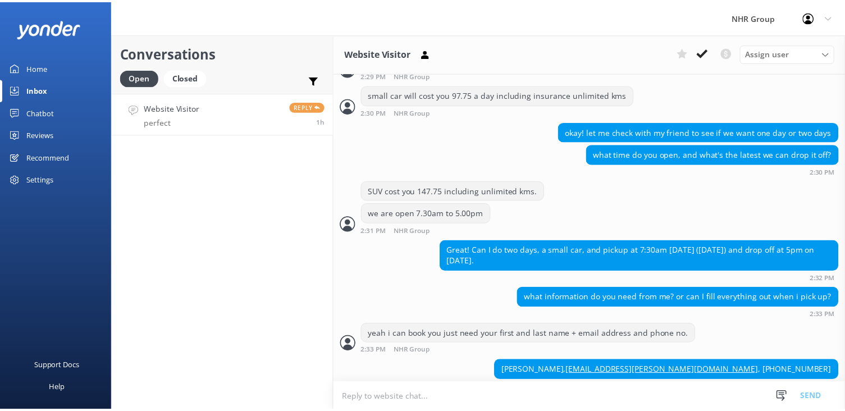
scroll to position [345, 0]
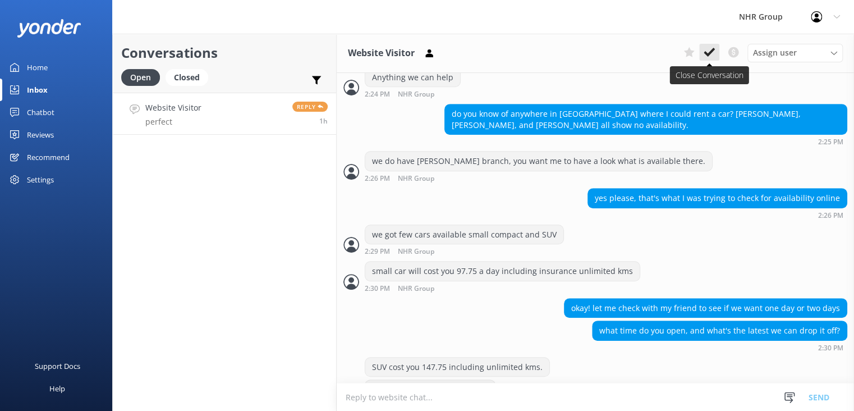
click at [715, 49] on use at bounding box center [709, 52] width 11 height 9
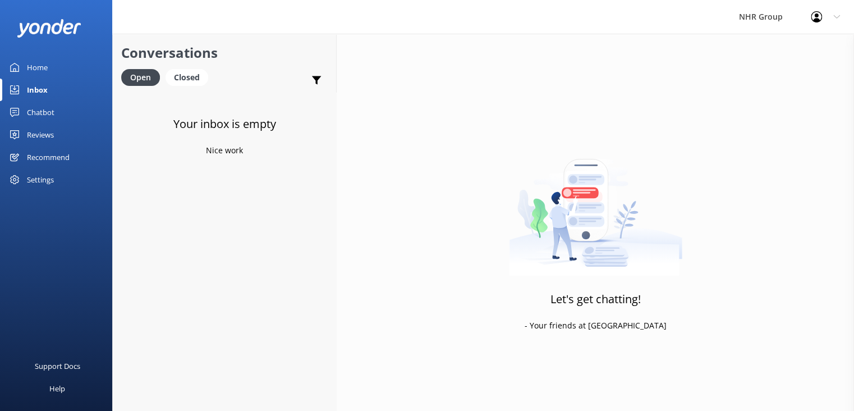
click at [38, 61] on div "Home" at bounding box center [37, 67] width 21 height 22
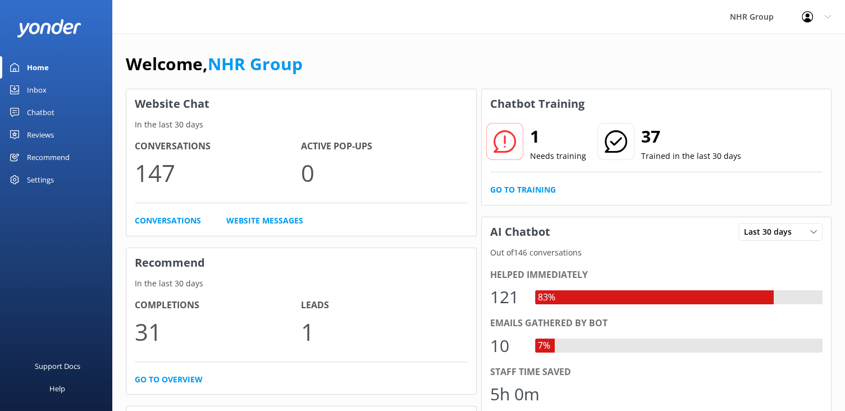
click at [509, 147] on icon at bounding box center [504, 141] width 22 height 22
click at [505, 138] on icon at bounding box center [504, 141] width 22 height 22
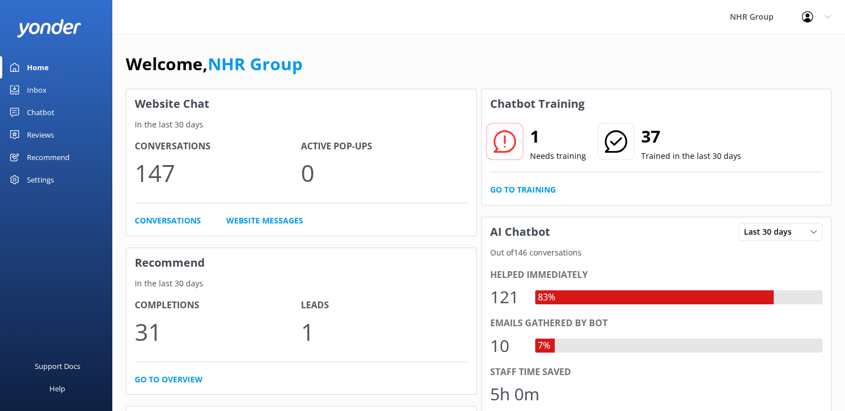
click at [543, 155] on p "Needs training" at bounding box center [558, 156] width 56 height 12
click at [563, 155] on p "Needs training" at bounding box center [558, 156] width 56 height 12
click at [543, 196] on link "Go to Training" at bounding box center [523, 190] width 66 height 12
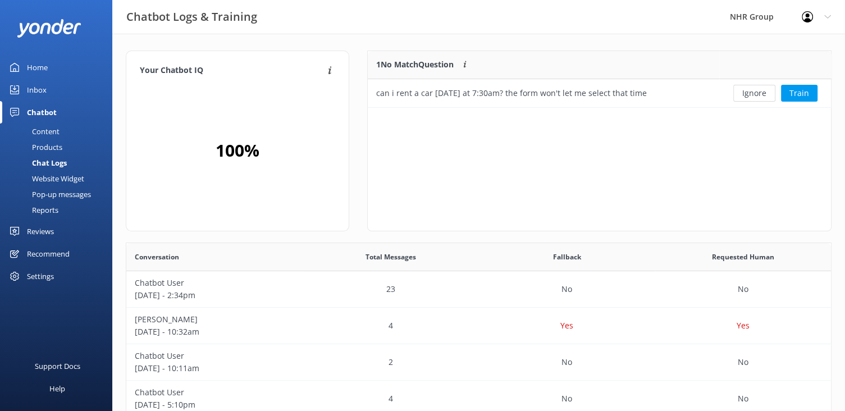
scroll to position [47, 454]
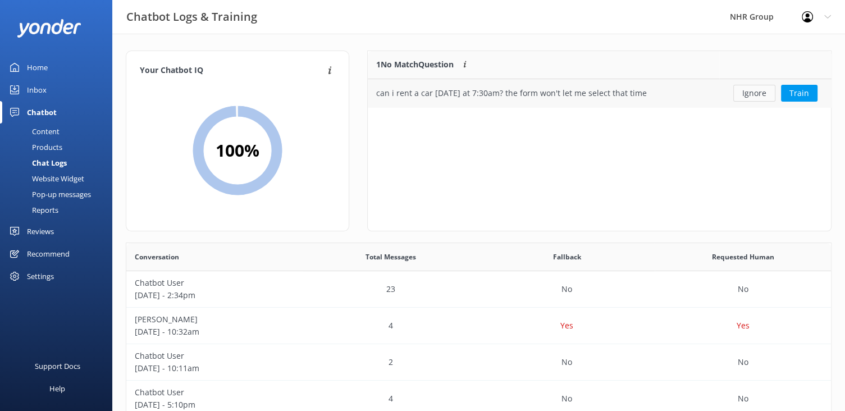
click at [766, 97] on button "Ignore" at bounding box center [754, 93] width 42 height 17
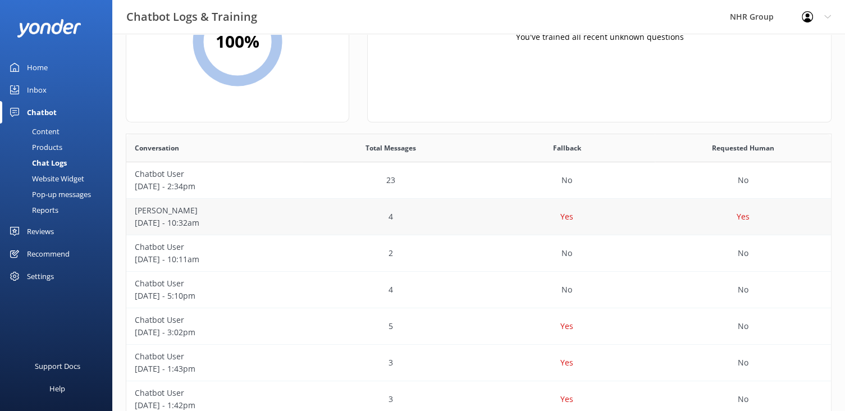
scroll to position [0, 0]
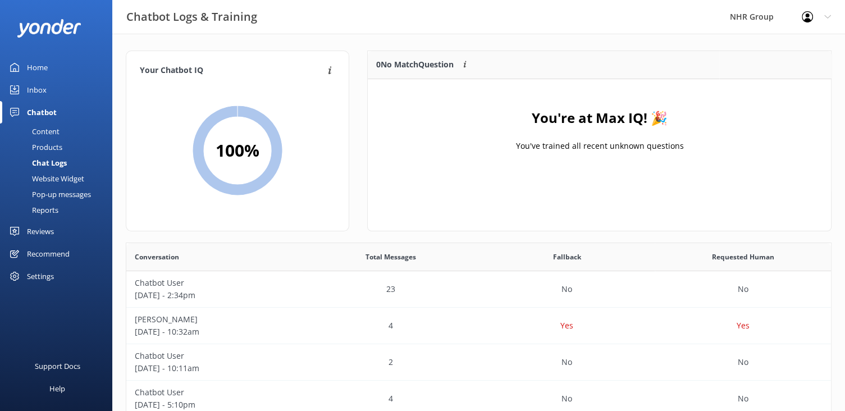
click at [48, 130] on div "Content" at bounding box center [33, 131] width 53 height 16
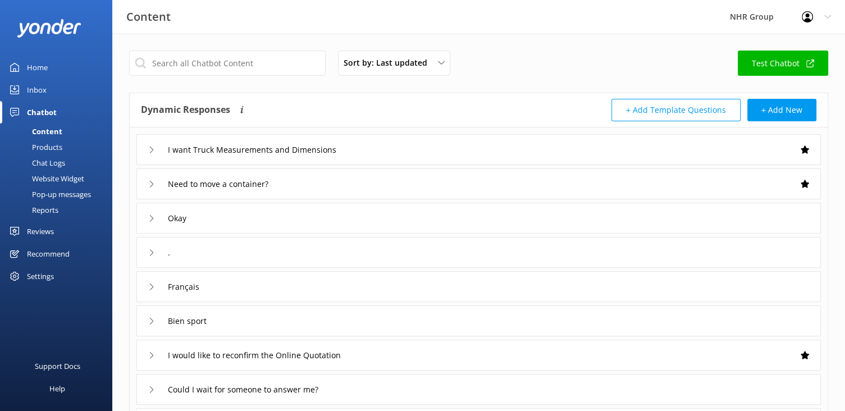
click at [48, 111] on div "Chatbot" at bounding box center [42, 112] width 30 height 22
click at [46, 63] on div "Home" at bounding box center [37, 67] width 21 height 22
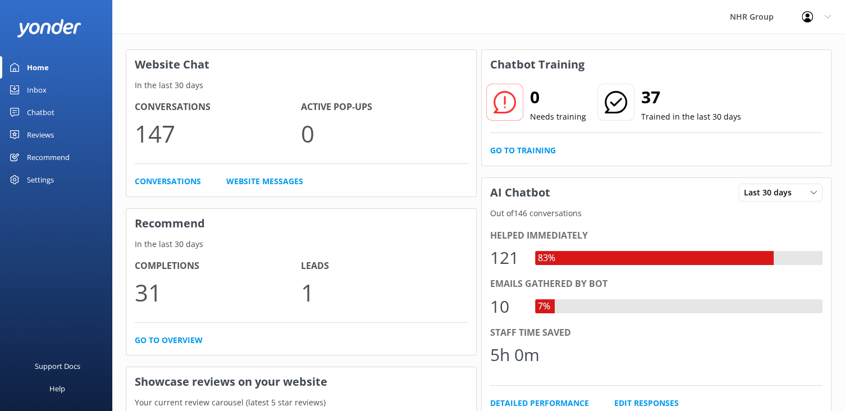
scroll to position [25, 0]
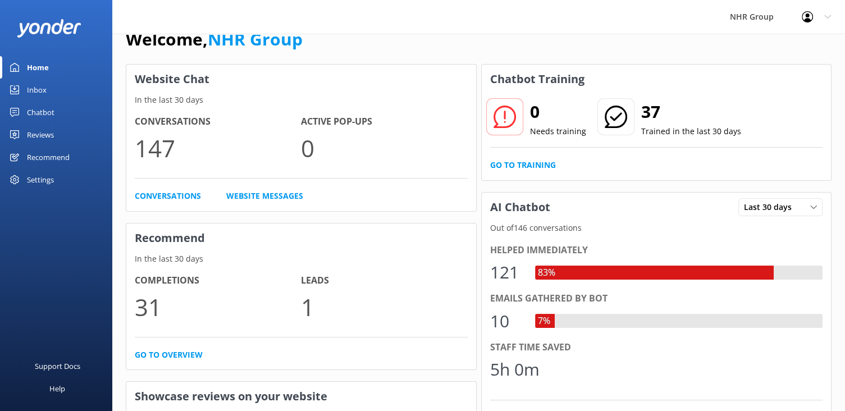
click at [54, 111] on link "Chatbot" at bounding box center [56, 112] width 112 height 22
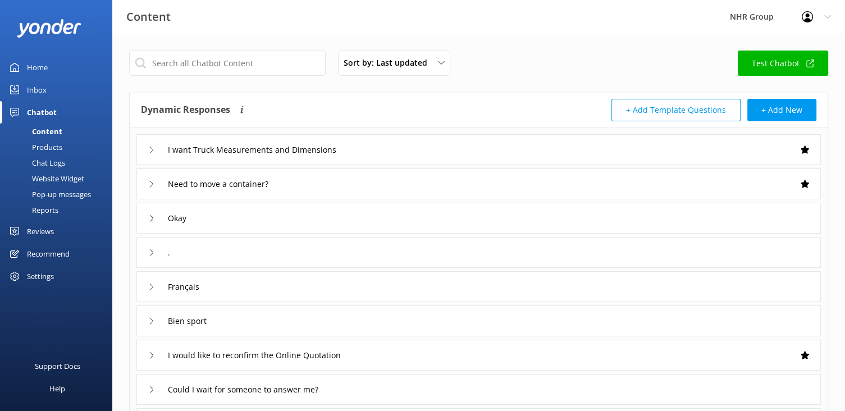
click at [51, 91] on link "Inbox" at bounding box center [56, 90] width 112 height 22
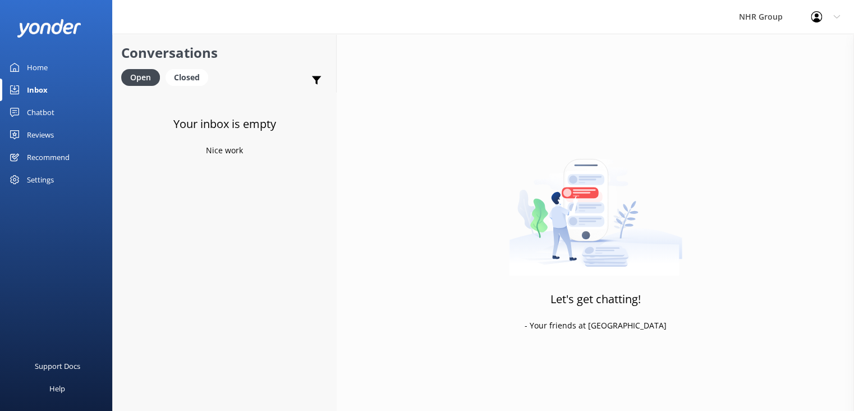
click at [51, 65] on link "Home" at bounding box center [56, 67] width 112 height 22
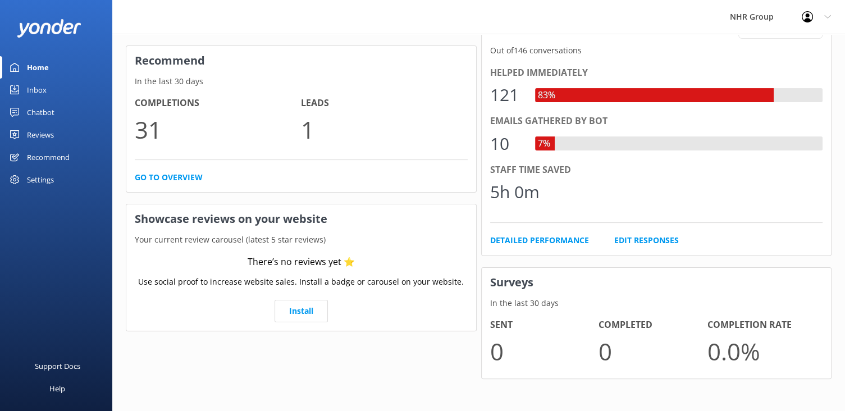
scroll to position [143, 0]
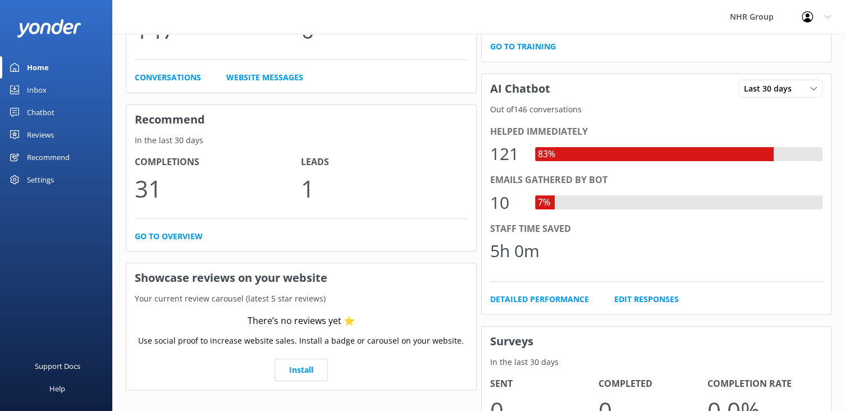
click at [35, 109] on div "Chatbot" at bounding box center [41, 112] width 28 height 22
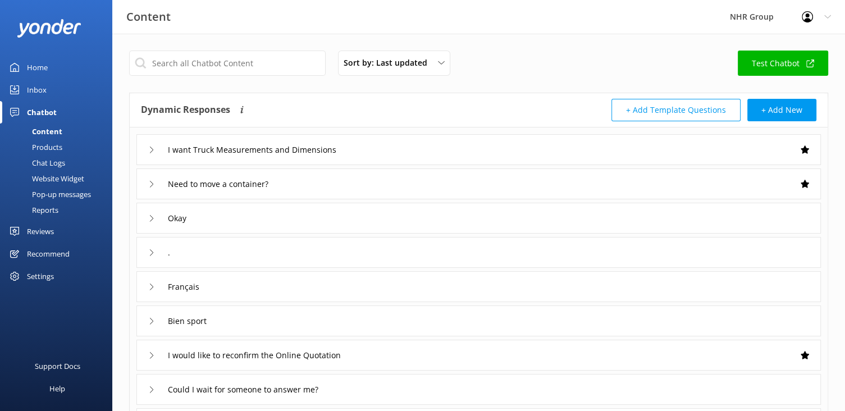
click at [39, 85] on div "Inbox" at bounding box center [37, 90] width 20 height 22
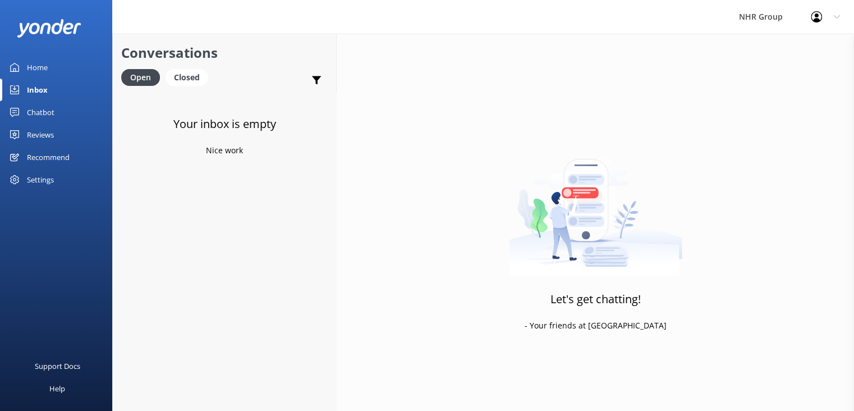
click at [49, 112] on div "Chatbot" at bounding box center [41, 112] width 28 height 22
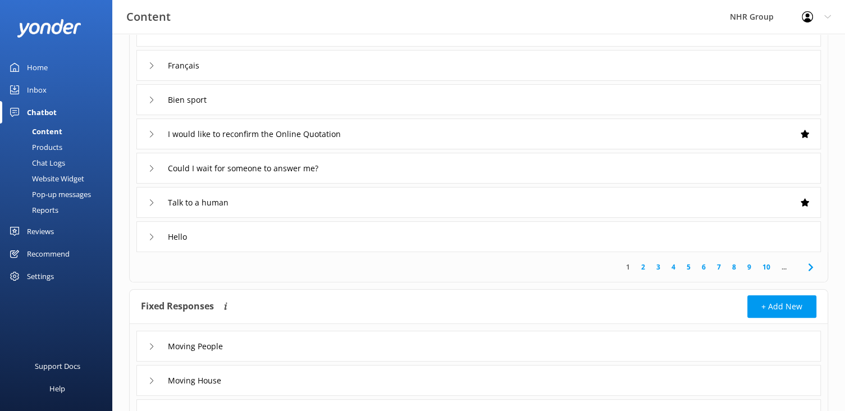
scroll to position [281, 0]
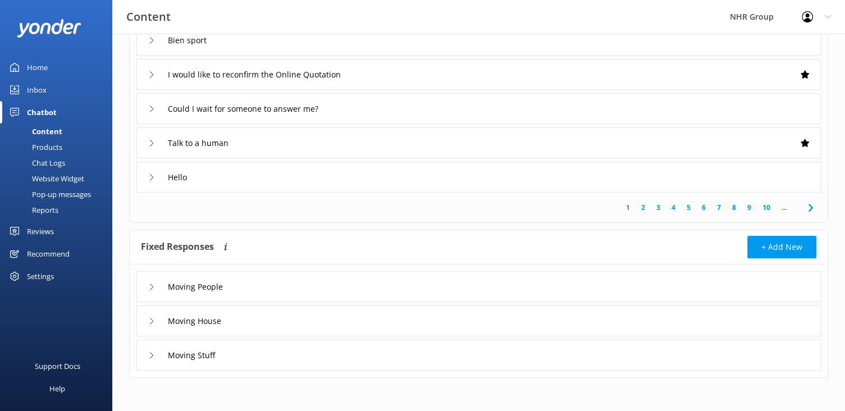
click at [643, 207] on link "2" at bounding box center [642, 207] width 15 height 11
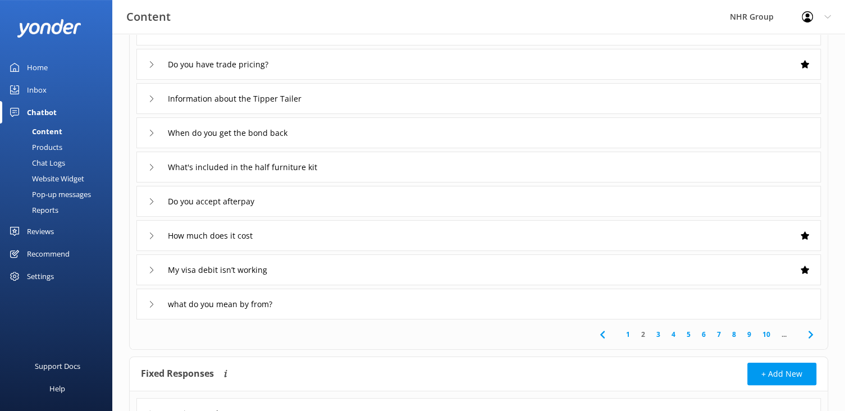
scroll to position [177, 0]
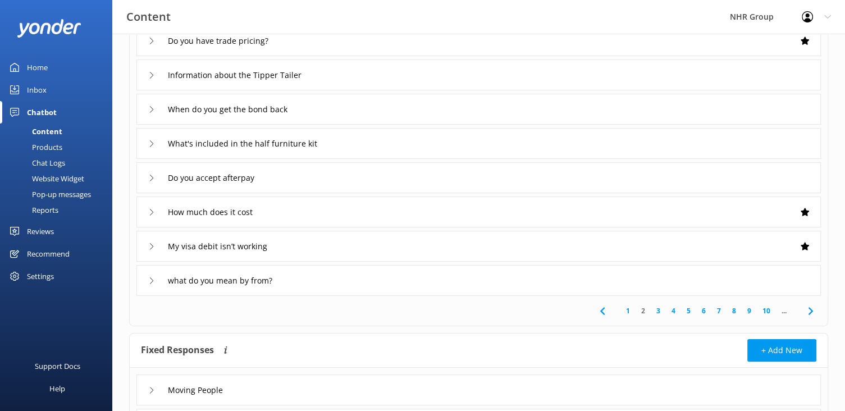
click at [656, 308] on link "3" at bounding box center [658, 310] width 15 height 11
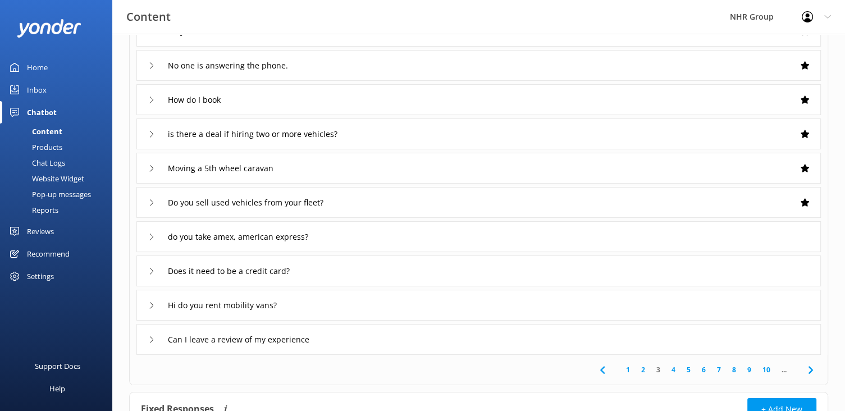
scroll to position [177, 0]
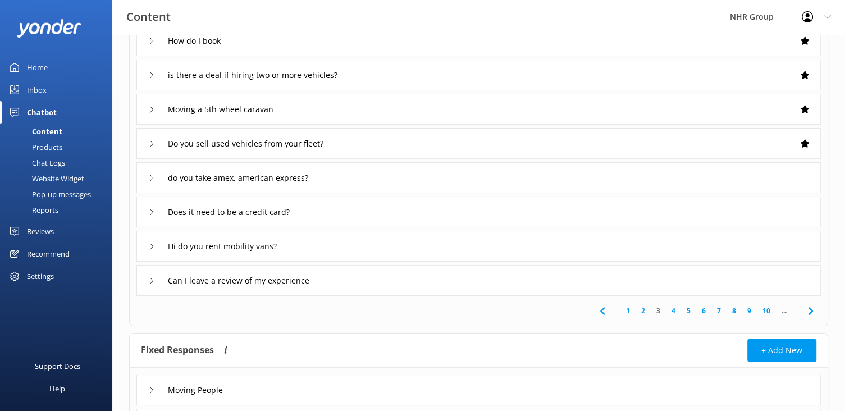
click at [672, 310] on link "4" at bounding box center [673, 310] width 15 height 11
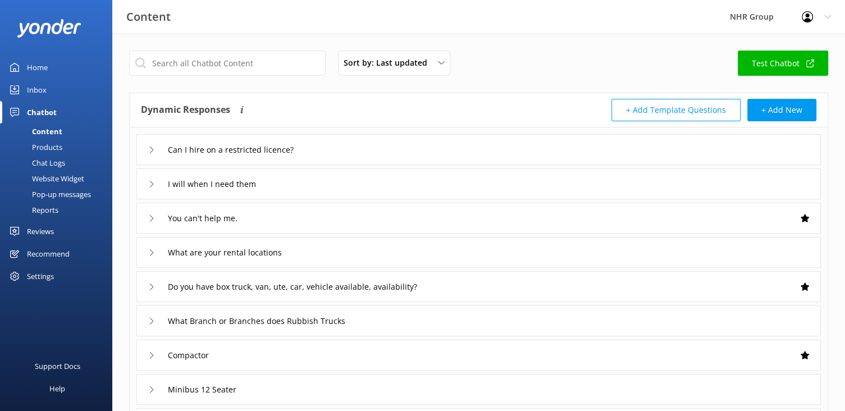
click at [542, 226] on div "You can't help me." at bounding box center [478, 218] width 684 height 31
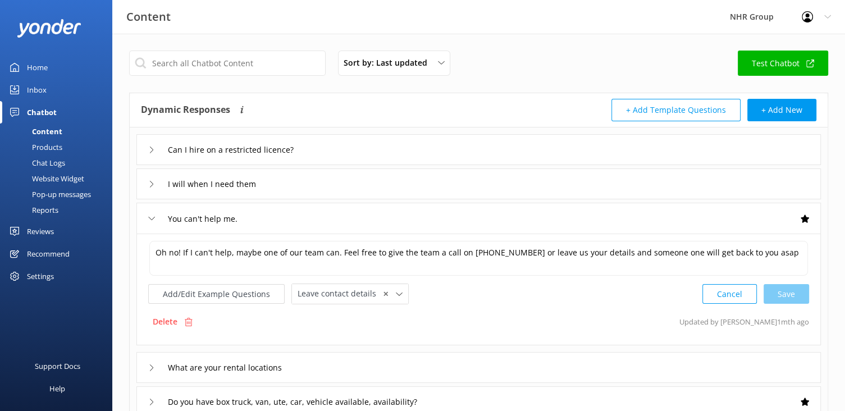
click at [49, 110] on div "Chatbot" at bounding box center [42, 112] width 30 height 22
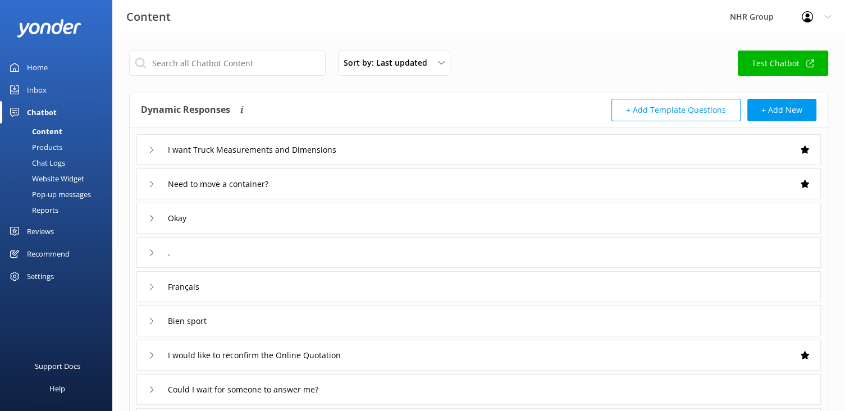
click at [42, 65] on div "Home" at bounding box center [37, 67] width 21 height 22
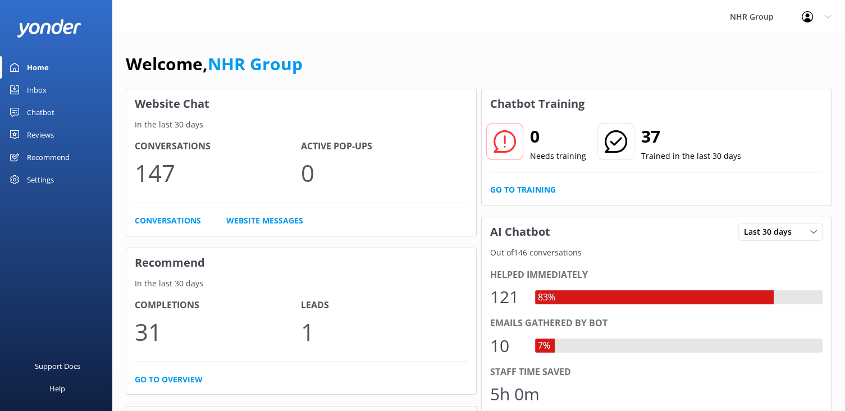
click at [29, 65] on div "Home" at bounding box center [38, 67] width 22 height 22
click at [43, 89] on div "Inbox" at bounding box center [37, 90] width 20 height 22
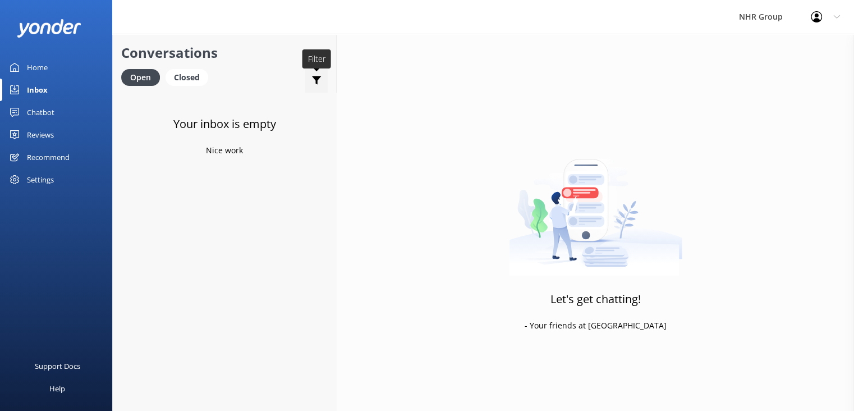
click at [318, 89] on div at bounding box center [316, 83] width 11 height 16
click at [266, 264] on div "Your inbox is empty Nice work" at bounding box center [224, 298] width 223 height 411
click at [767, 17] on div "NHR Group" at bounding box center [761, 17] width 72 height 34
click at [826, 20] on div at bounding box center [820, 16] width 18 height 11
click at [260, 300] on div "Your inbox is empty Nice work" at bounding box center [224, 298] width 223 height 411
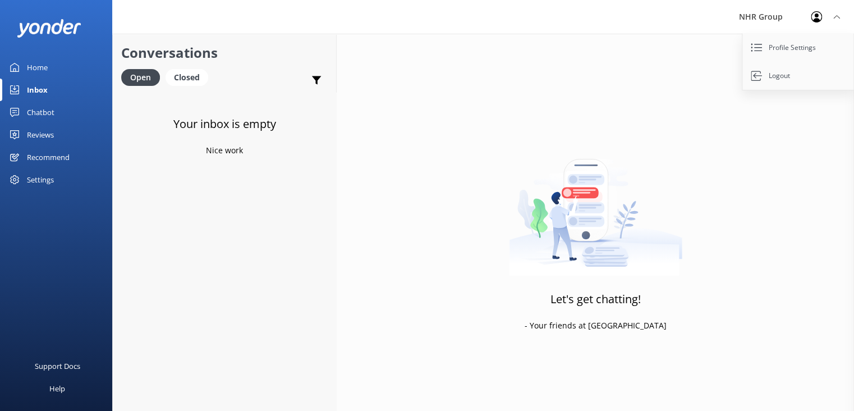
click at [515, 126] on div "Let's get chatting! - Your friends at [GEOGRAPHIC_DATA]" at bounding box center [596, 239] width 518 height 411
click at [44, 68] on div "Home" at bounding box center [37, 67] width 21 height 22
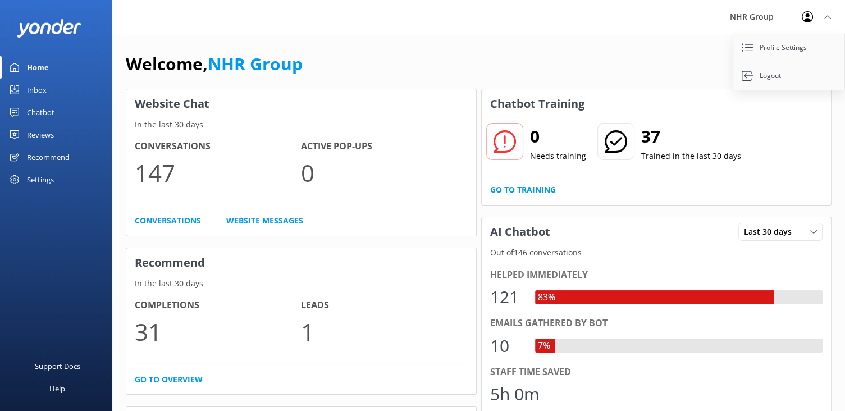
click at [677, 53] on div "Welcome, NHR Group" at bounding box center [479, 70] width 706 height 38
click at [708, 57] on div "Welcome, NHR Group" at bounding box center [479, 70] width 706 height 38
click at [32, 91] on div "Inbox" at bounding box center [37, 90] width 20 height 22
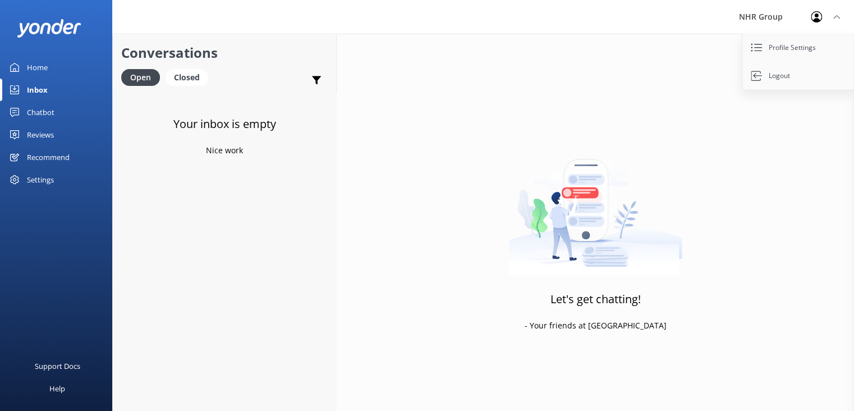
click at [833, 15] on div "Profile Settings Logout" at bounding box center [825, 17] width 57 height 34
drag, startPoint x: 648, startPoint y: 292, endPoint x: 661, endPoint y: 287, distance: 13.9
click at [661, 287] on div "Let's get chatting! - Your friends at [GEOGRAPHIC_DATA]" at bounding box center [596, 239] width 518 height 411
click at [660, 315] on div "Let's get chatting! - Your friends at [GEOGRAPHIC_DATA]" at bounding box center [596, 239] width 518 height 411
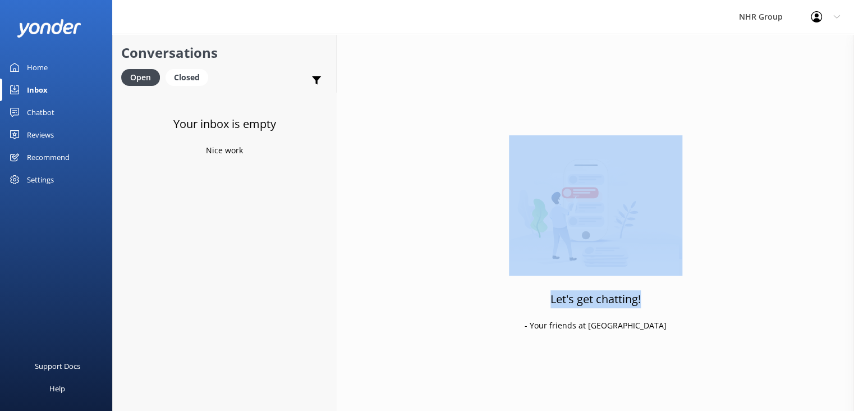
drag, startPoint x: 648, startPoint y: 293, endPoint x: 641, endPoint y: 299, distance: 9.1
click at [641, 299] on div "Let's get chatting! - Your friends at [GEOGRAPHIC_DATA]" at bounding box center [596, 239] width 518 height 411
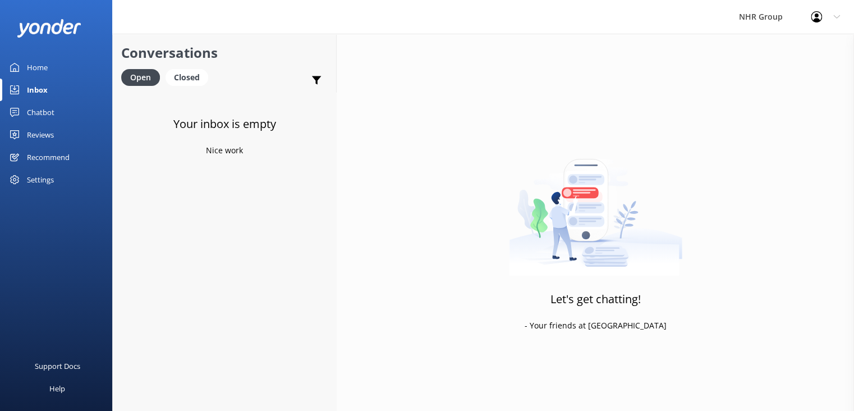
click at [693, 308] on div "Let's get chatting! - Your friends at [GEOGRAPHIC_DATA]" at bounding box center [596, 239] width 518 height 411
click at [194, 75] on div "Closed" at bounding box center [187, 77] width 43 height 17
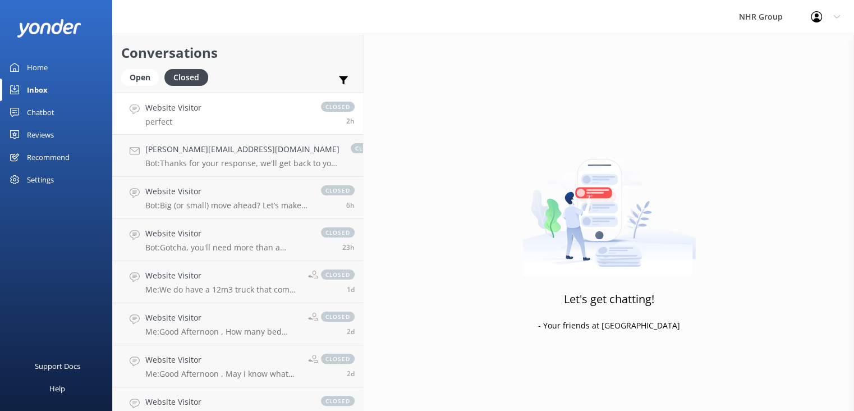
click at [212, 118] on link "Website Visitor perfect closed 2h" at bounding box center [238, 114] width 250 height 42
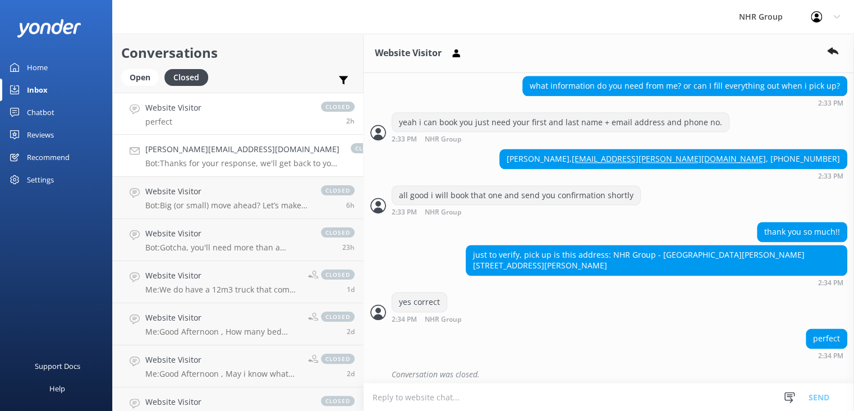
scroll to position [733, 0]
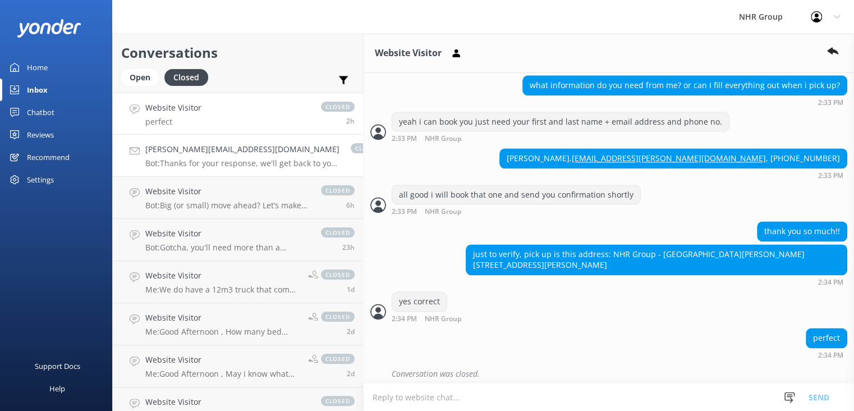
click at [223, 169] on link "[PERSON_NAME][EMAIL_ADDRESS][DOMAIN_NAME] Bot: Thanks for your response, we'll …" at bounding box center [238, 156] width 250 height 42
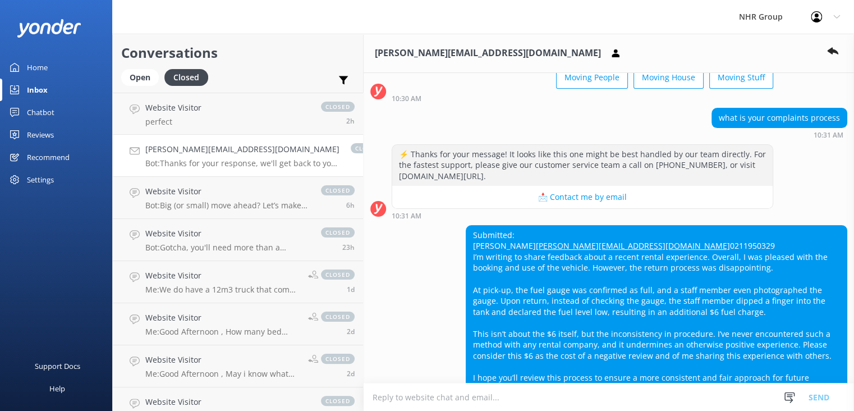
scroll to position [4, 0]
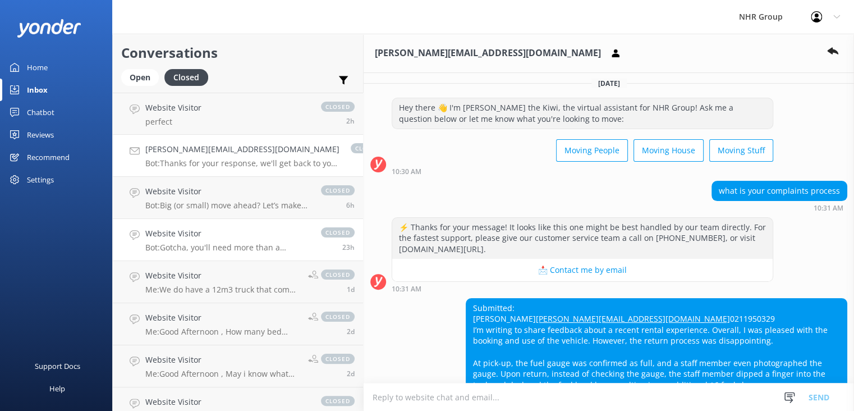
click at [214, 246] on p "Bot: Gotcha, you'll need more than a shoebox on wheels then, head to this link …" at bounding box center [227, 247] width 164 height 10
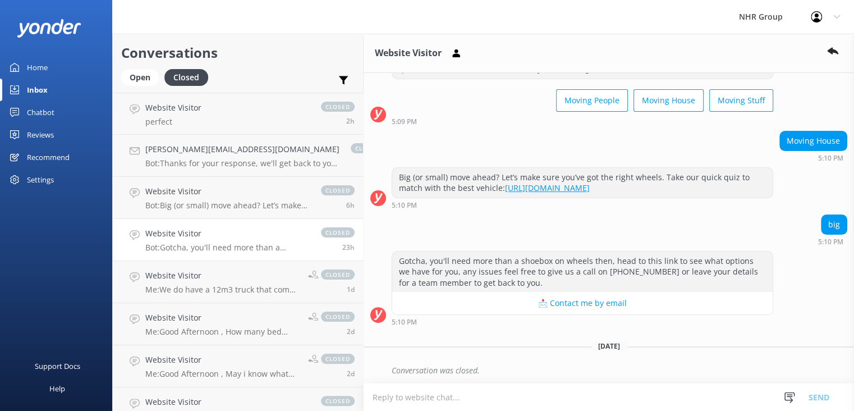
scroll to position [55, 0]
